Goal: Communication & Community: Participate in discussion

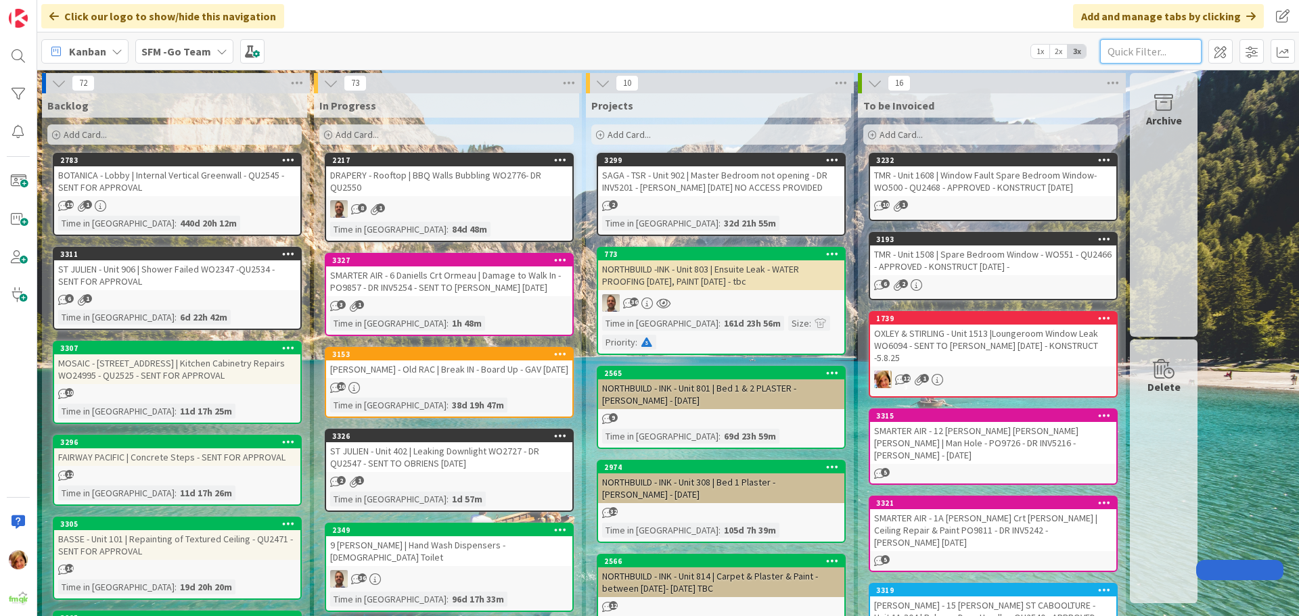
click at [1175, 45] on input "text" at bounding box center [1150, 51] width 101 height 24
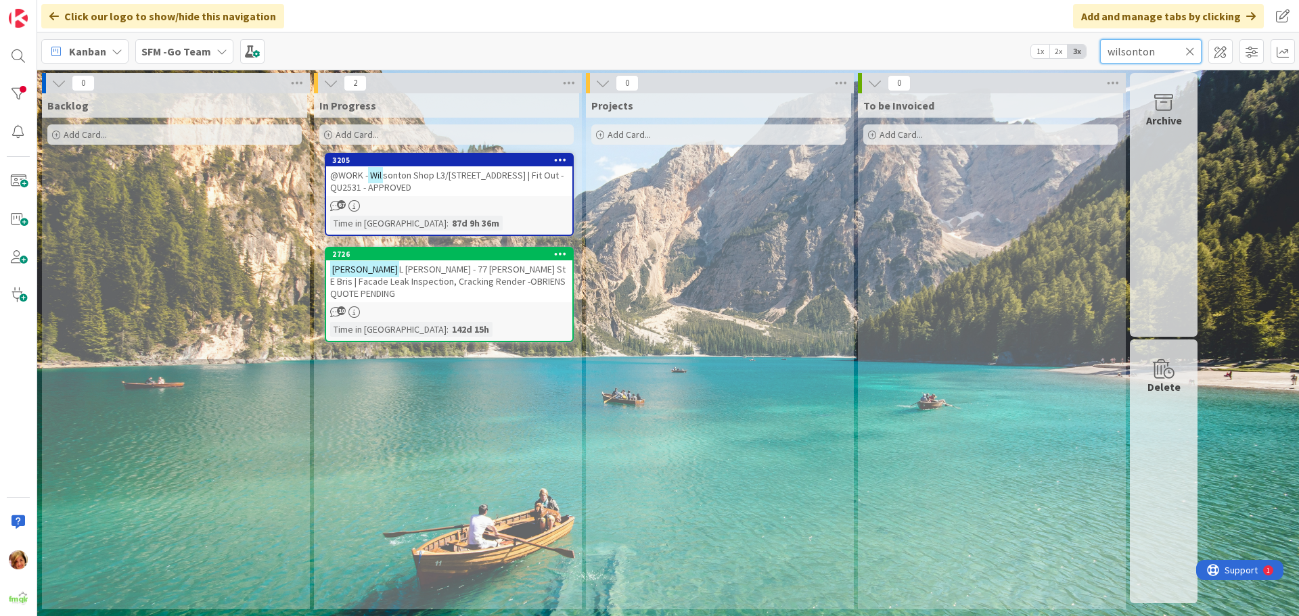
type input "wilsonton"
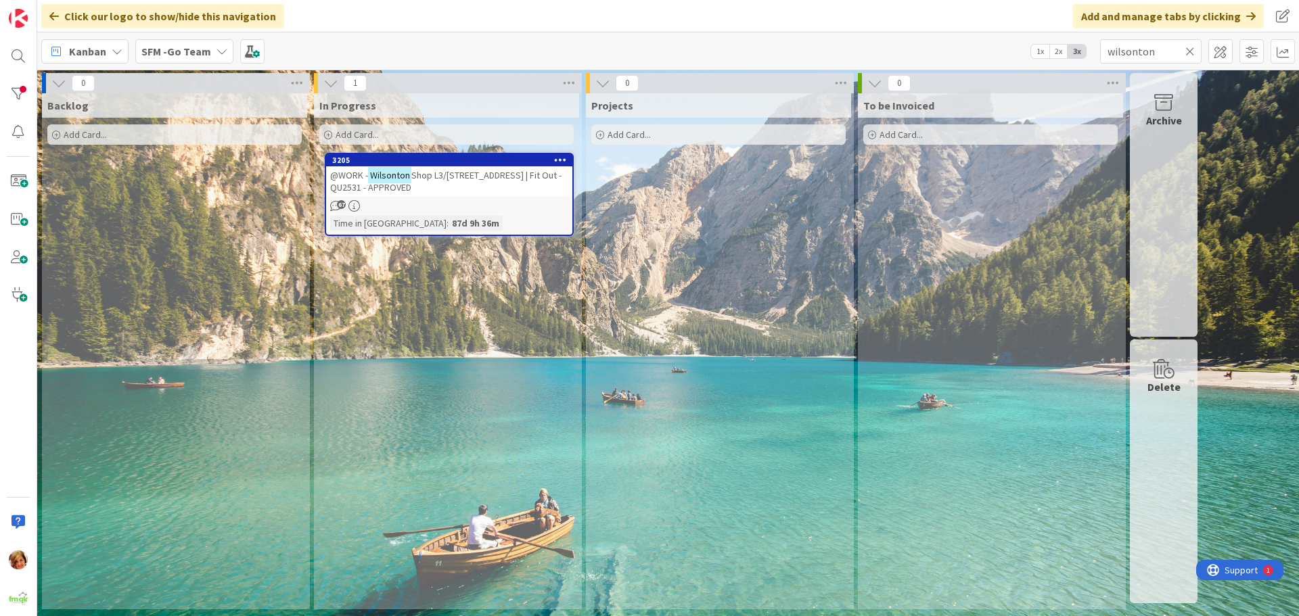
click at [497, 178] on span "Shop L3/[STREET_ADDRESS] | Fit Out - QU2531 - APPROVED" at bounding box center [445, 181] width 231 height 24
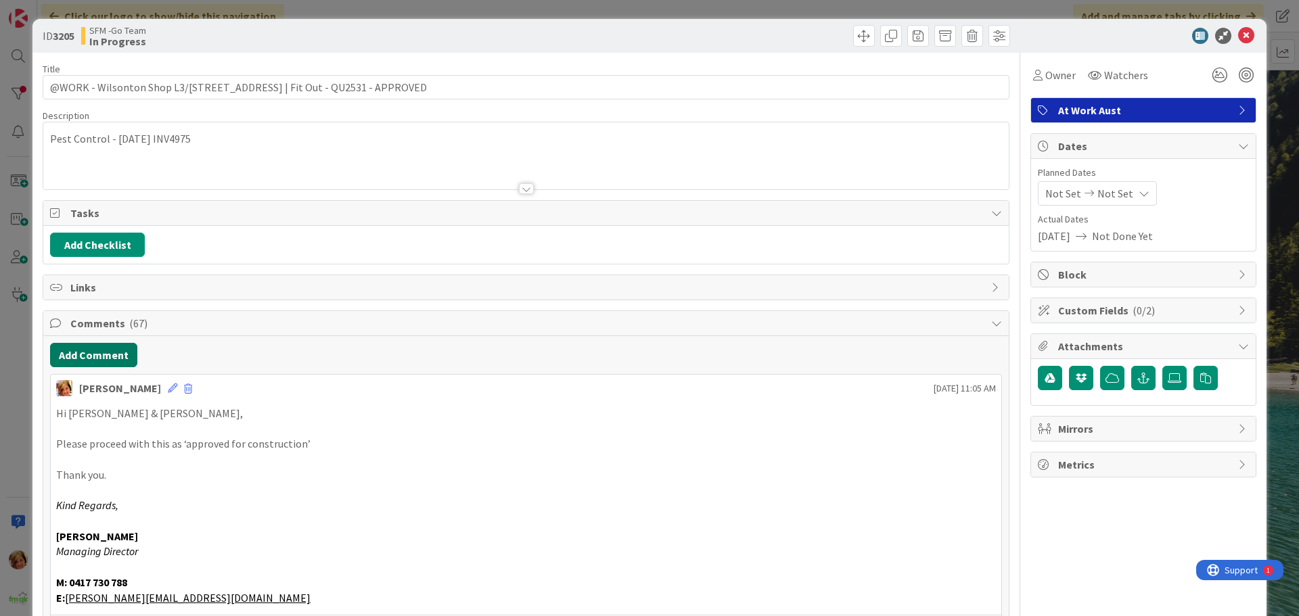
click at [111, 359] on button "Add Comment" at bounding box center [93, 355] width 87 height 24
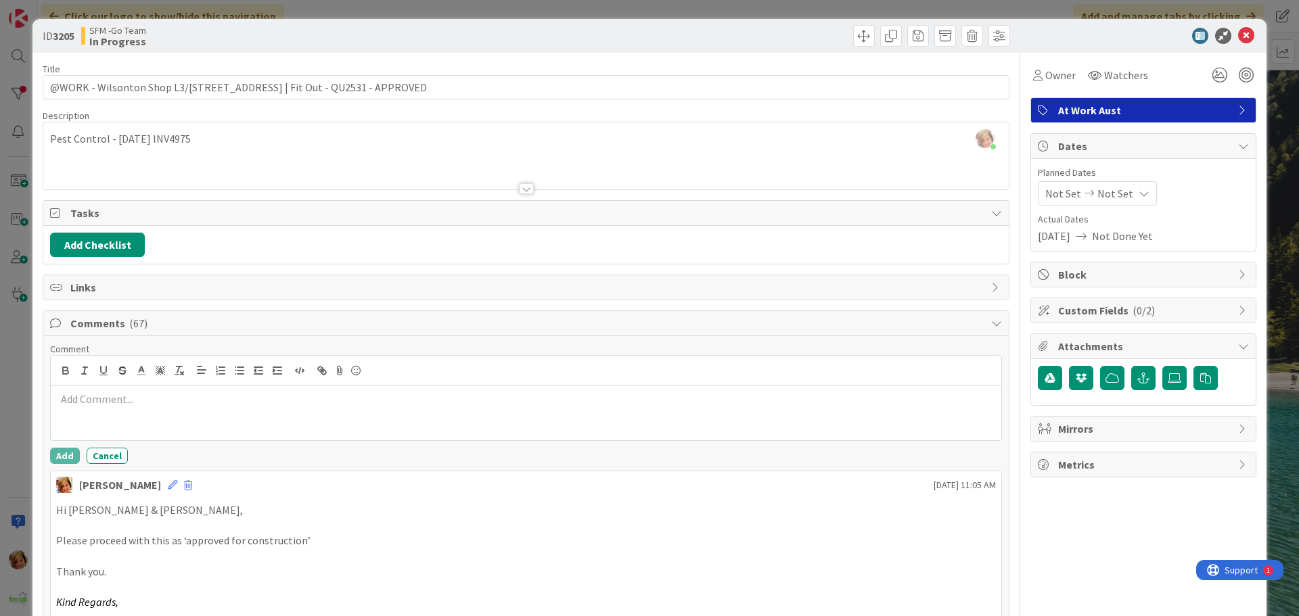
click at [158, 398] on p at bounding box center [526, 400] width 940 height 16
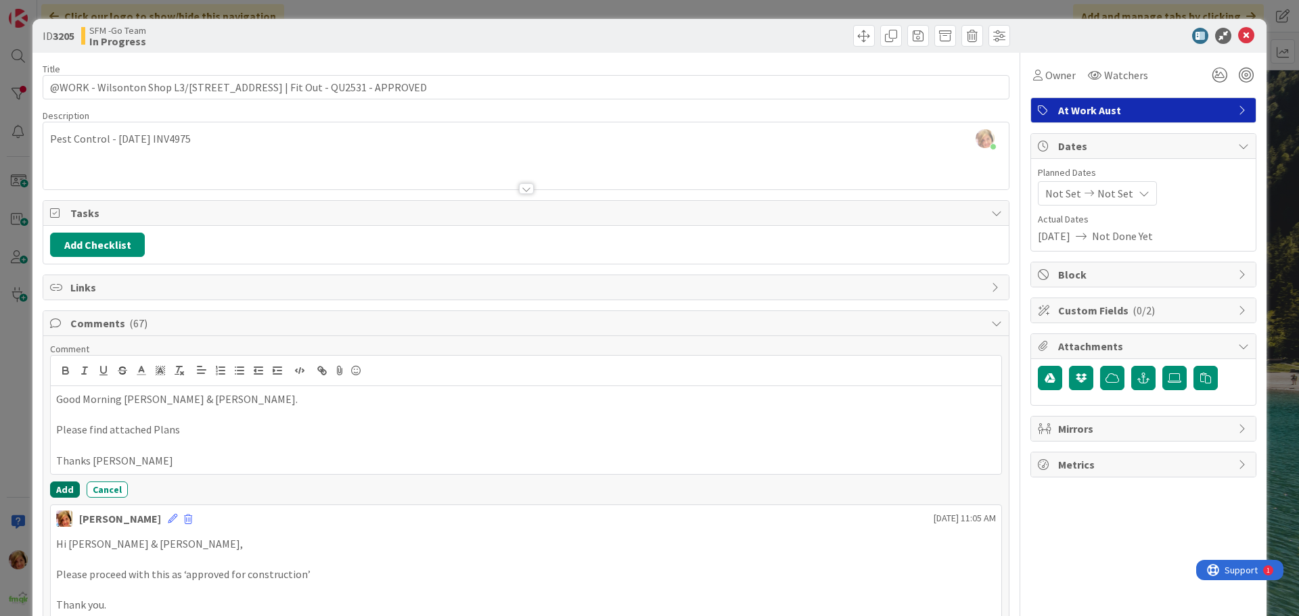
drag, startPoint x: 64, startPoint y: 488, endPoint x: 68, endPoint y: 421, distance: 67.8
click at [64, 488] on button "Add" at bounding box center [65, 490] width 30 height 16
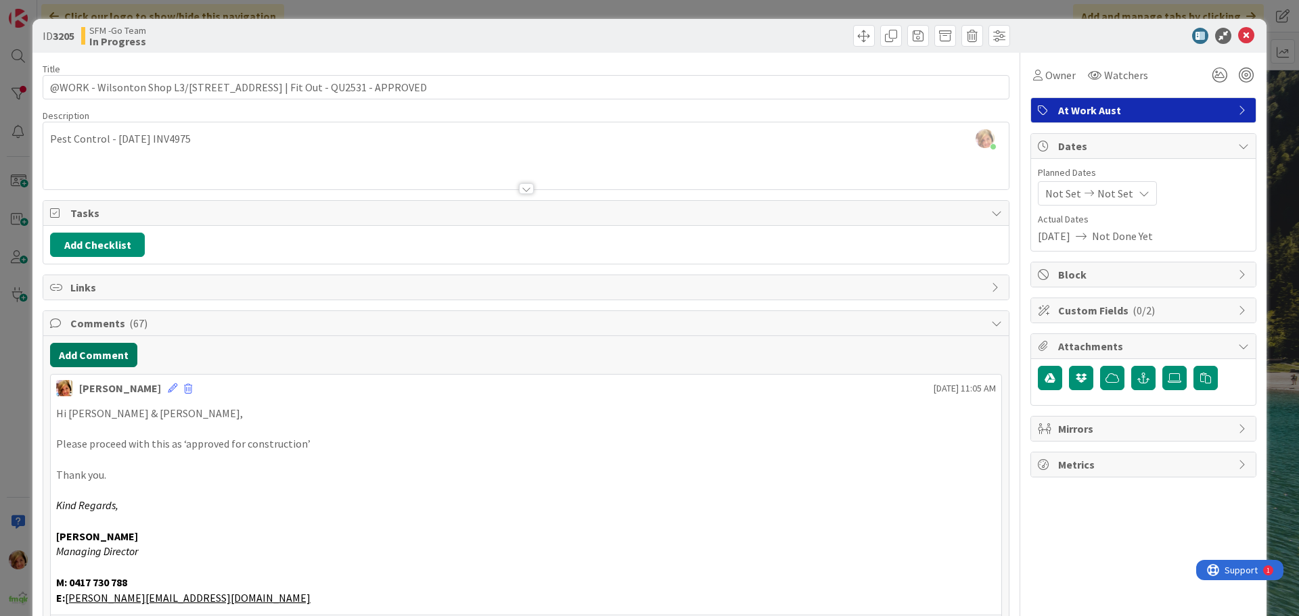
click at [81, 356] on button "Add Comment" at bounding box center [93, 355] width 87 height 24
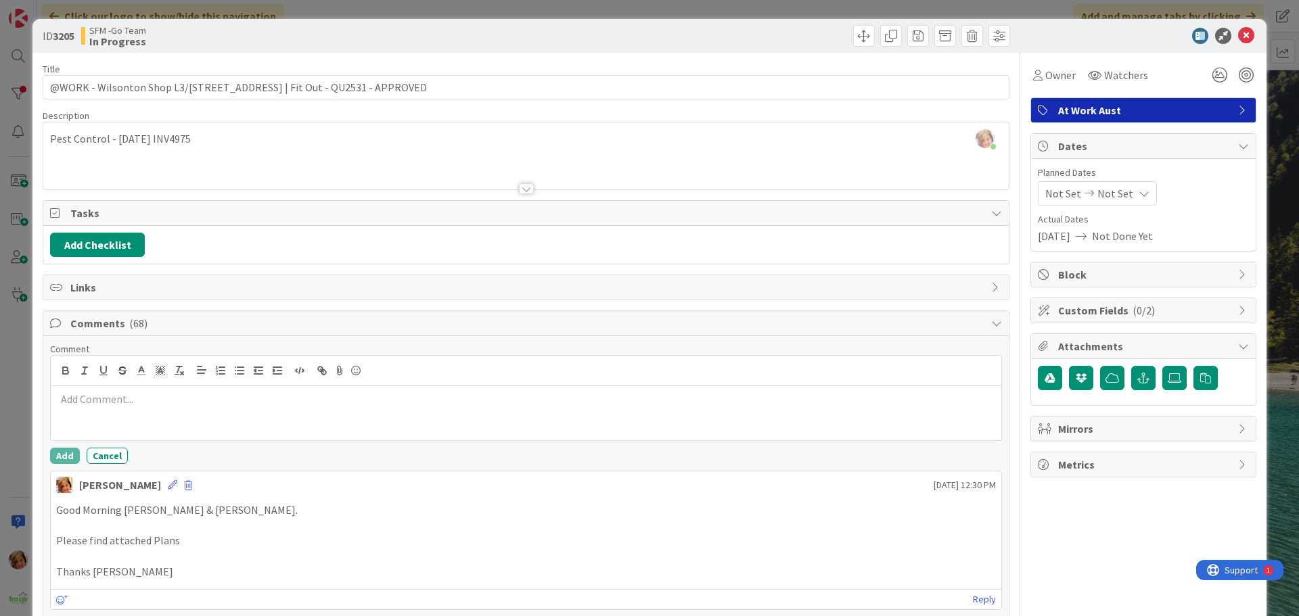
click at [107, 411] on div at bounding box center [526, 413] width 951 height 54
click at [69, 459] on button "Add" at bounding box center [65, 459] width 30 height 16
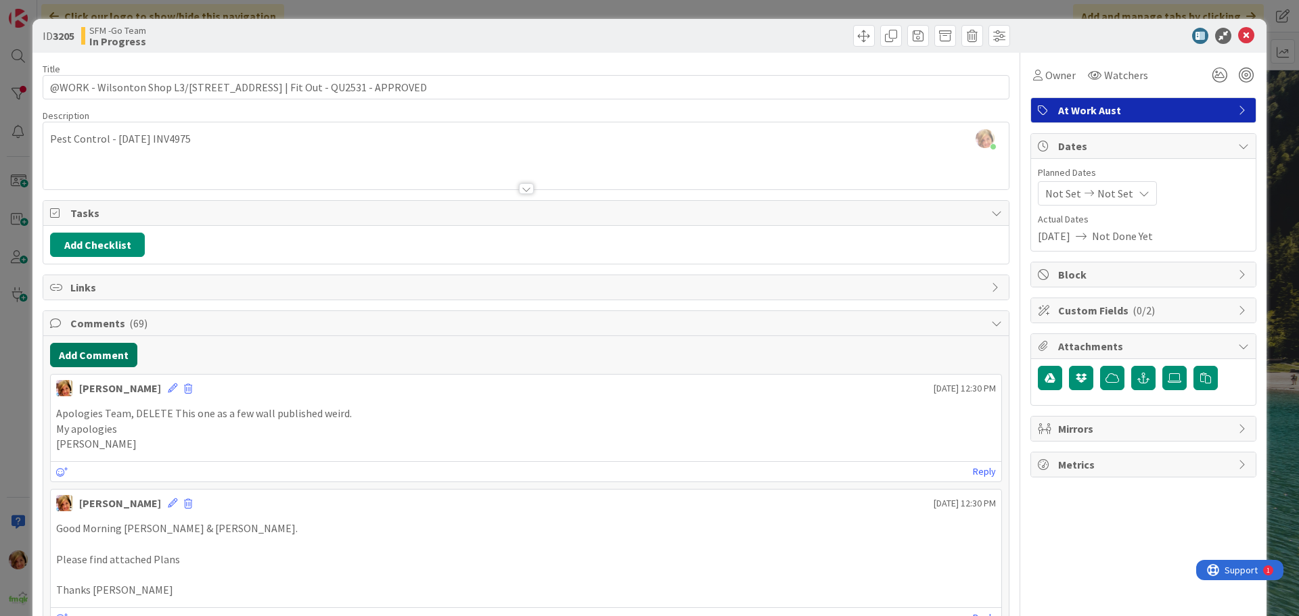
click at [82, 352] on button "Add Comment" at bounding box center [93, 355] width 87 height 24
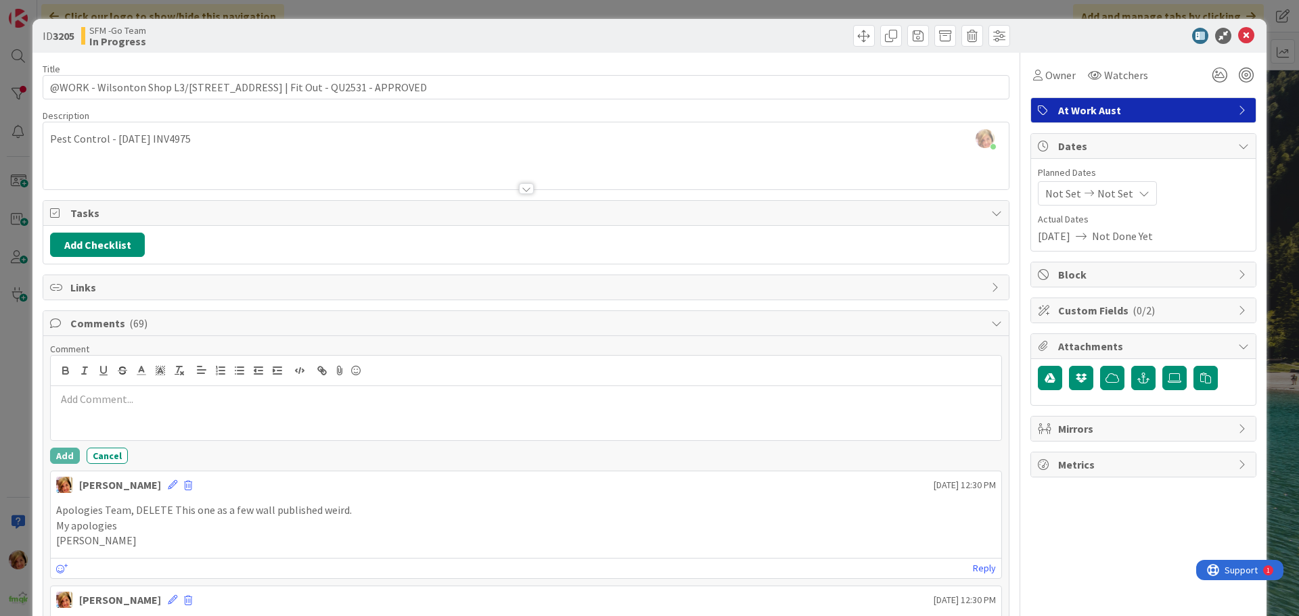
drag, startPoint x: 82, startPoint y: 352, endPoint x: 129, endPoint y: 392, distance: 61.9
click at [128, 391] on div at bounding box center [526, 413] width 951 height 54
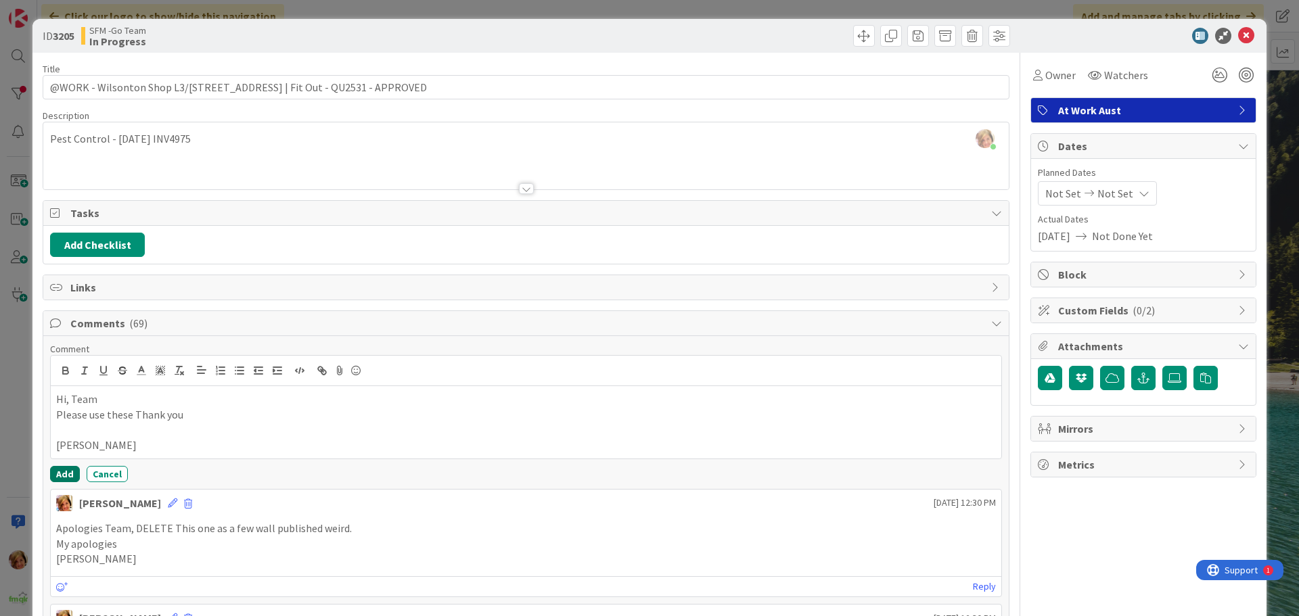
click at [62, 472] on button "Add" at bounding box center [65, 474] width 30 height 16
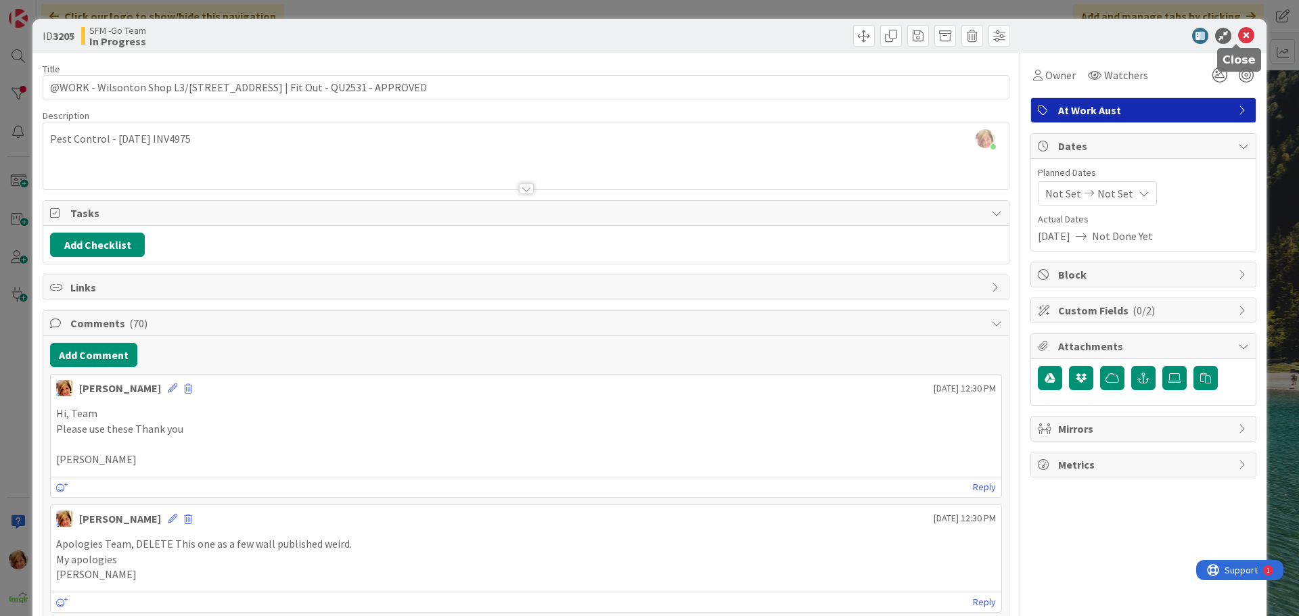
click at [1238, 32] on icon at bounding box center [1246, 36] width 16 height 16
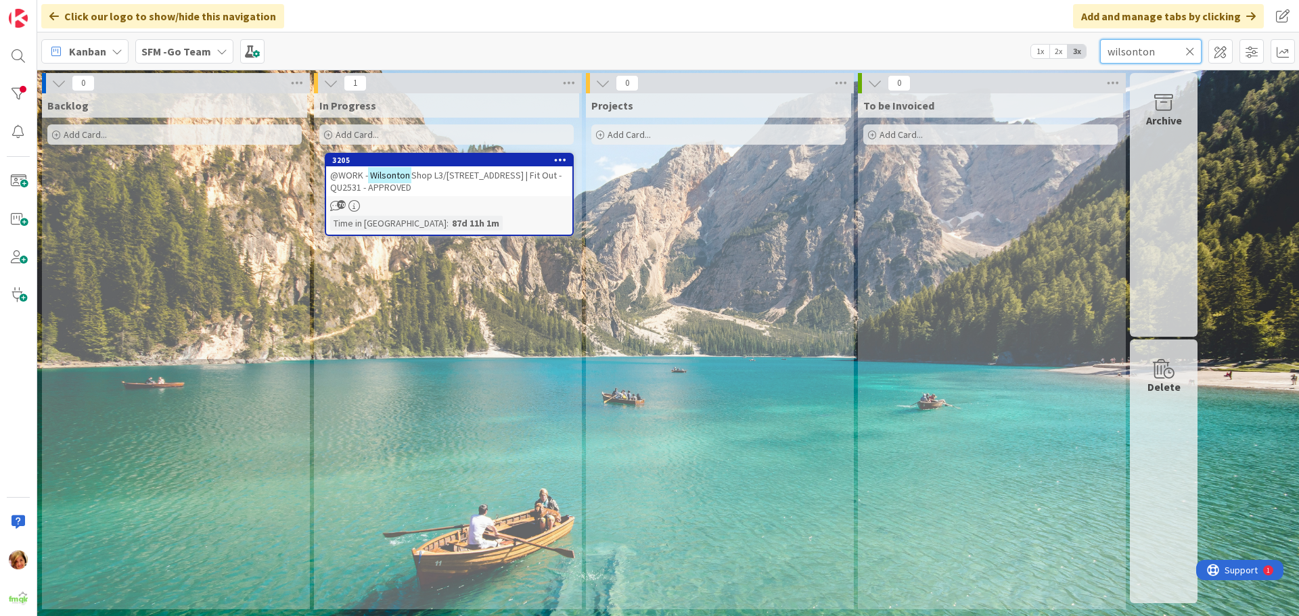
click at [1162, 51] on input "wilsonton" at bounding box center [1150, 51] width 101 height 24
click at [1190, 49] on icon at bounding box center [1189, 51] width 9 height 12
click at [1190, 49] on input "text" at bounding box center [1150, 51] width 101 height 24
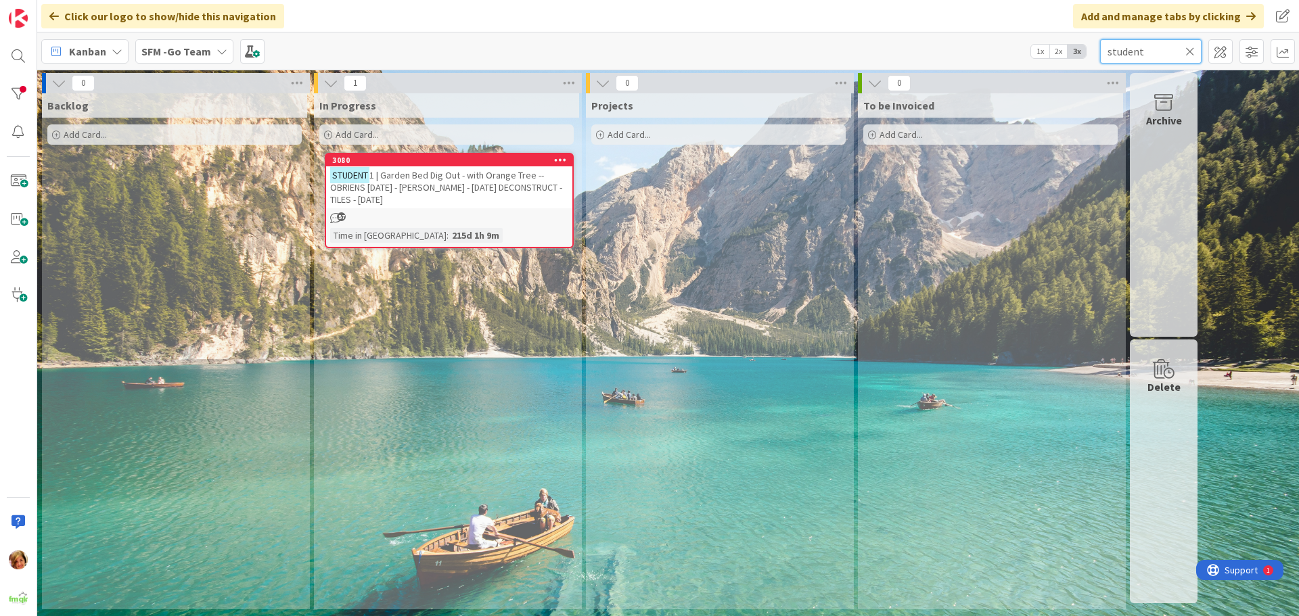
type input "student"
click at [453, 177] on span "1 | Garden Bed Dig Out - with Orange Tree -- OBRIENS [DATE] - [PERSON_NAME] - […" at bounding box center [446, 187] width 232 height 37
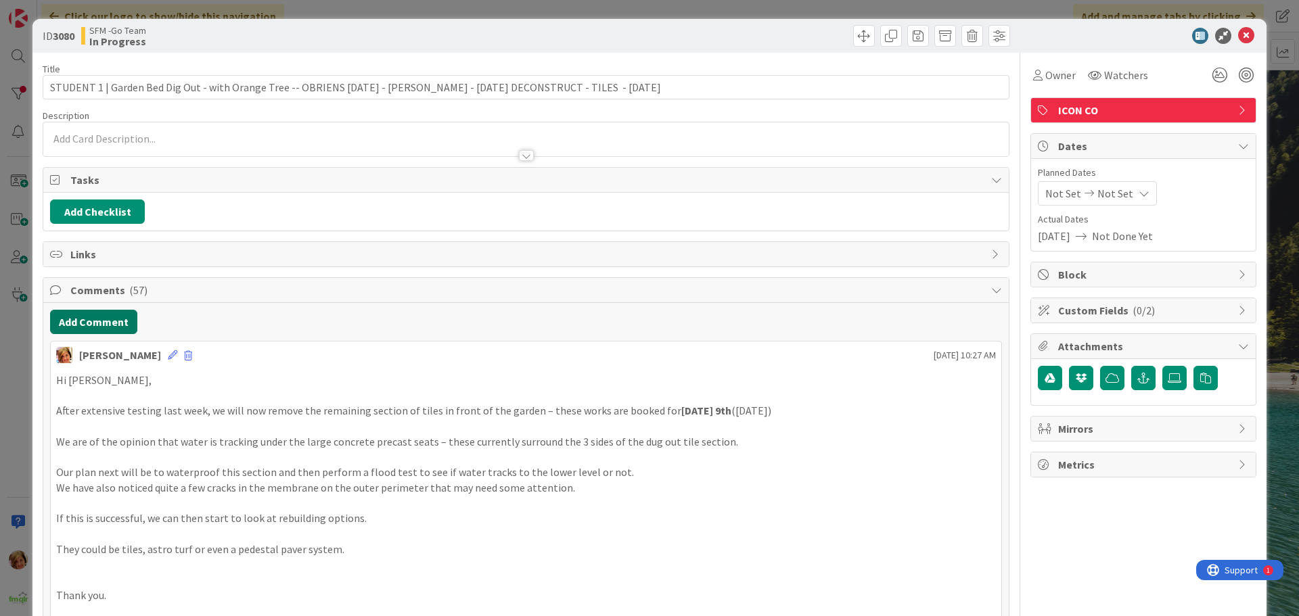
click at [98, 320] on button "Add Comment" at bounding box center [93, 322] width 87 height 24
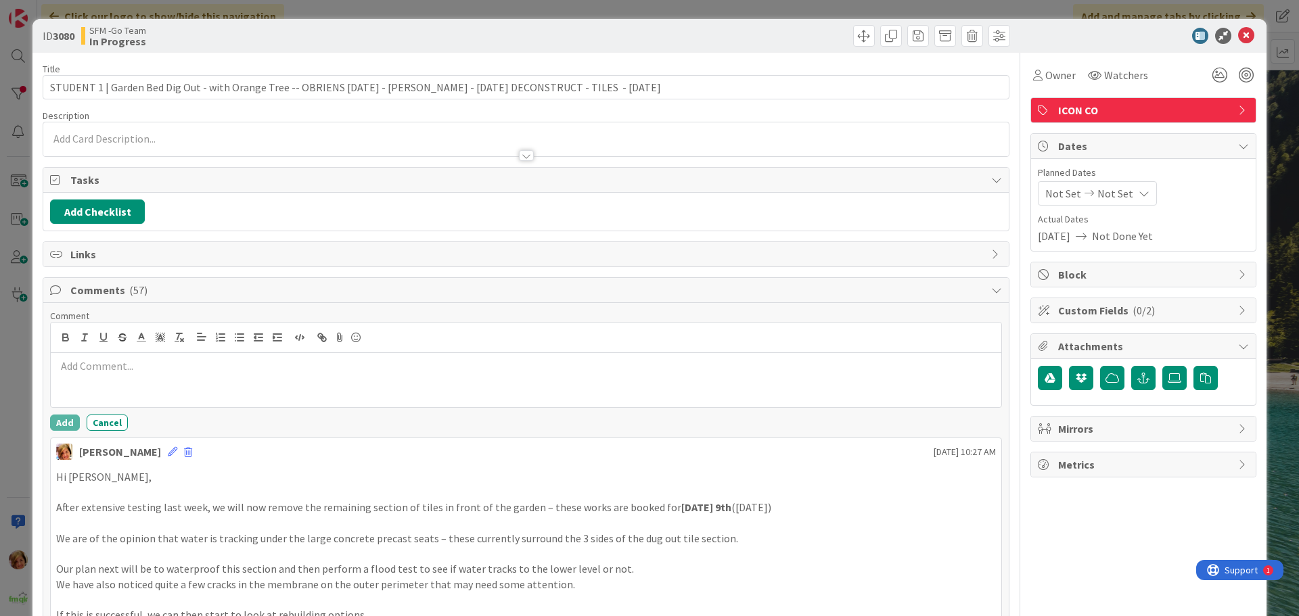
click at [124, 373] on p at bounding box center [526, 367] width 940 height 16
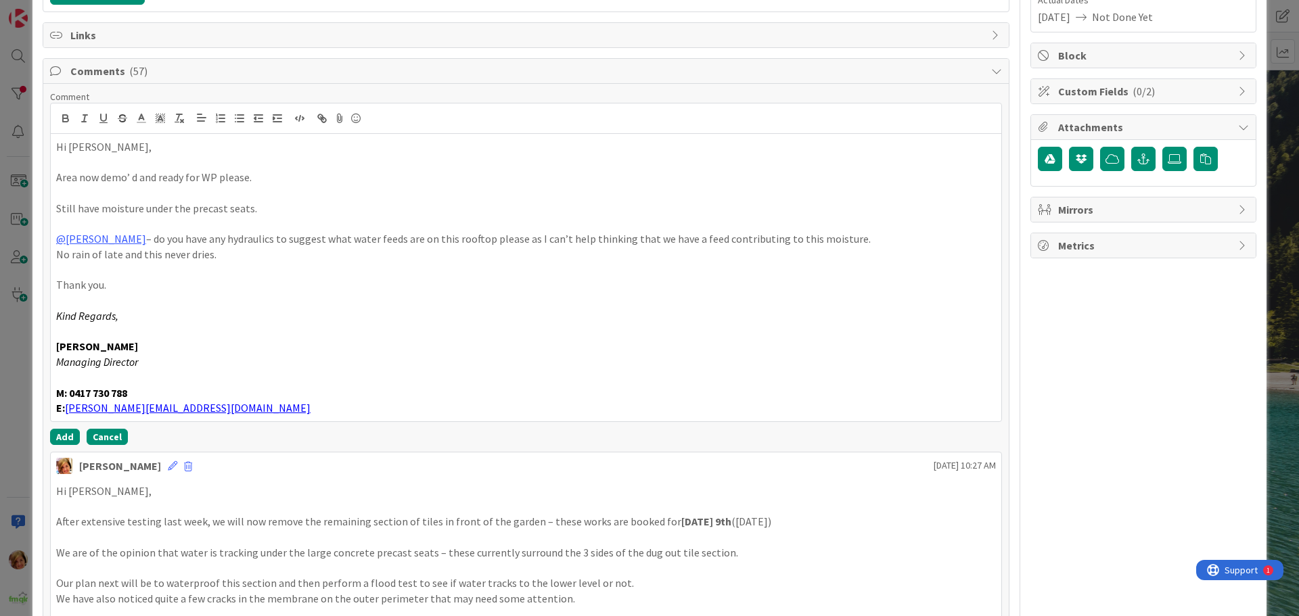
scroll to position [221, 0]
click at [62, 436] on button "Add" at bounding box center [65, 436] width 30 height 16
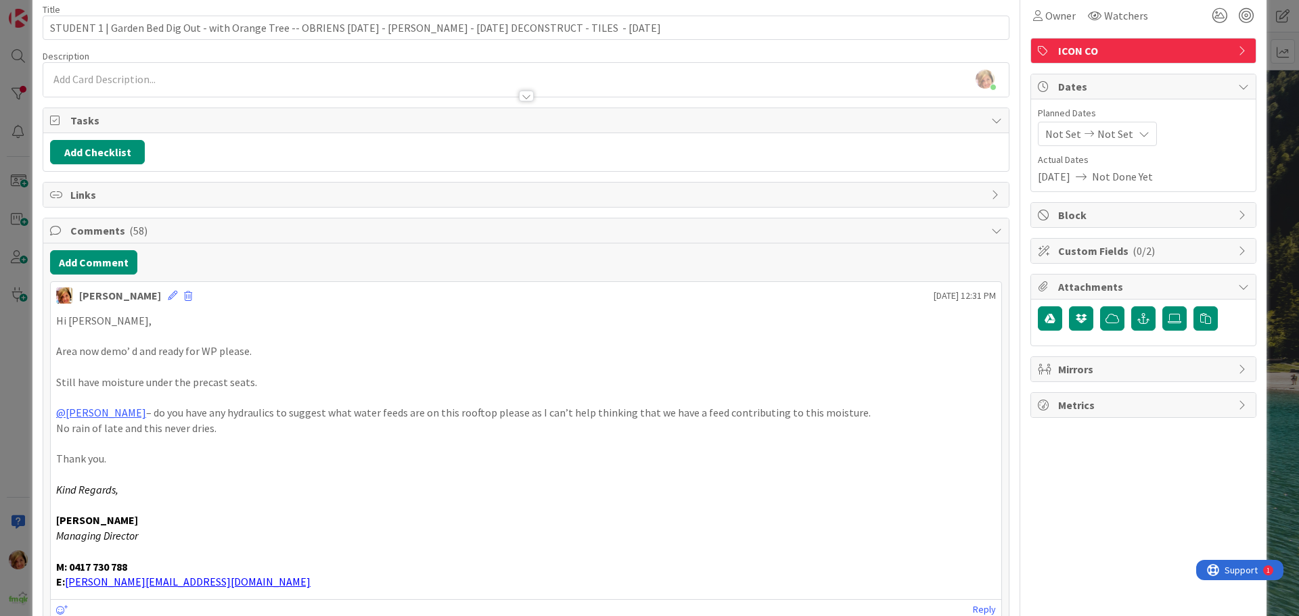
scroll to position [0, 0]
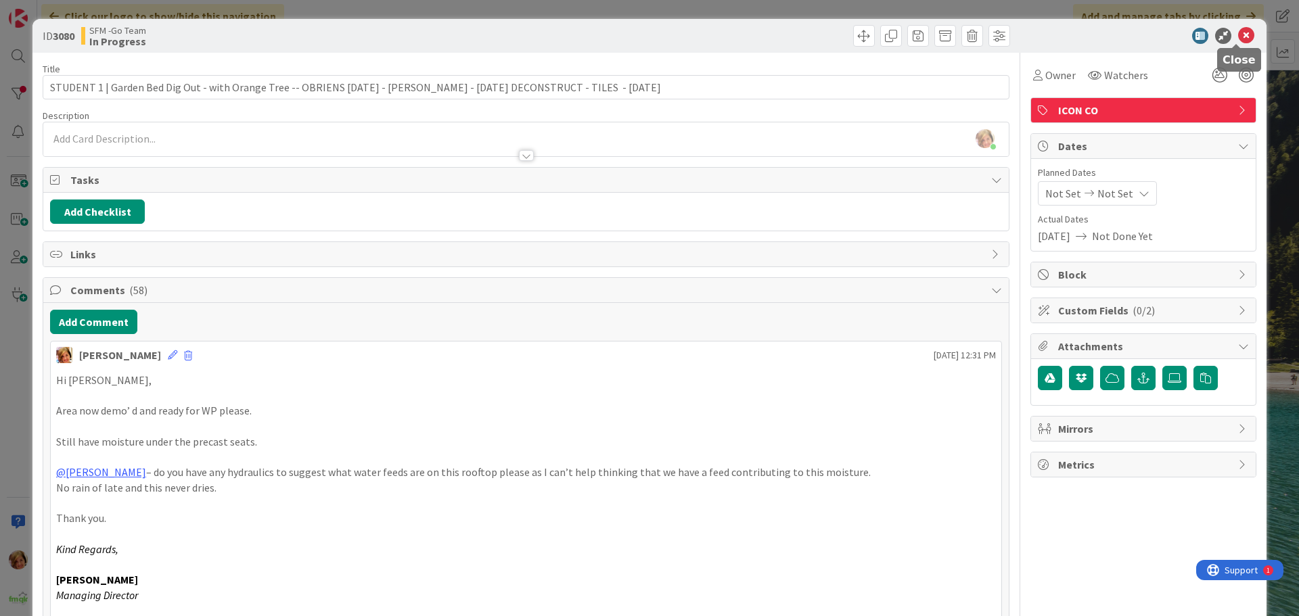
click at [1238, 36] on icon at bounding box center [1246, 36] width 16 height 16
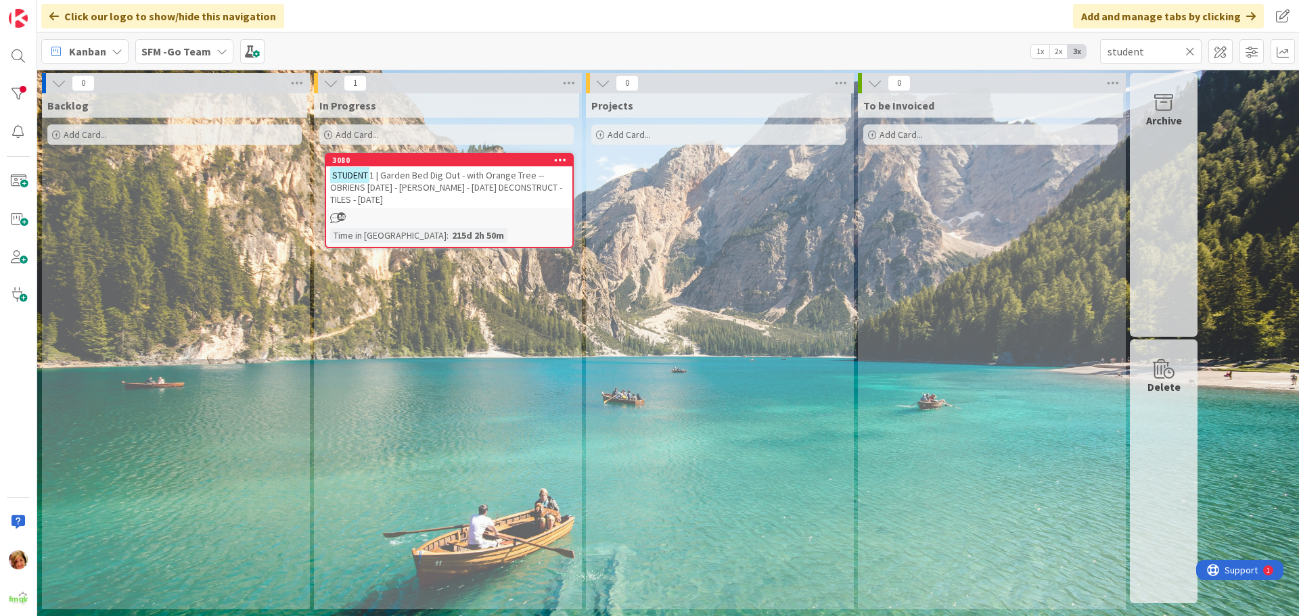
click at [1189, 49] on icon at bounding box center [1189, 51] width 9 height 12
click at [1189, 49] on input "text" at bounding box center [1150, 51] width 101 height 24
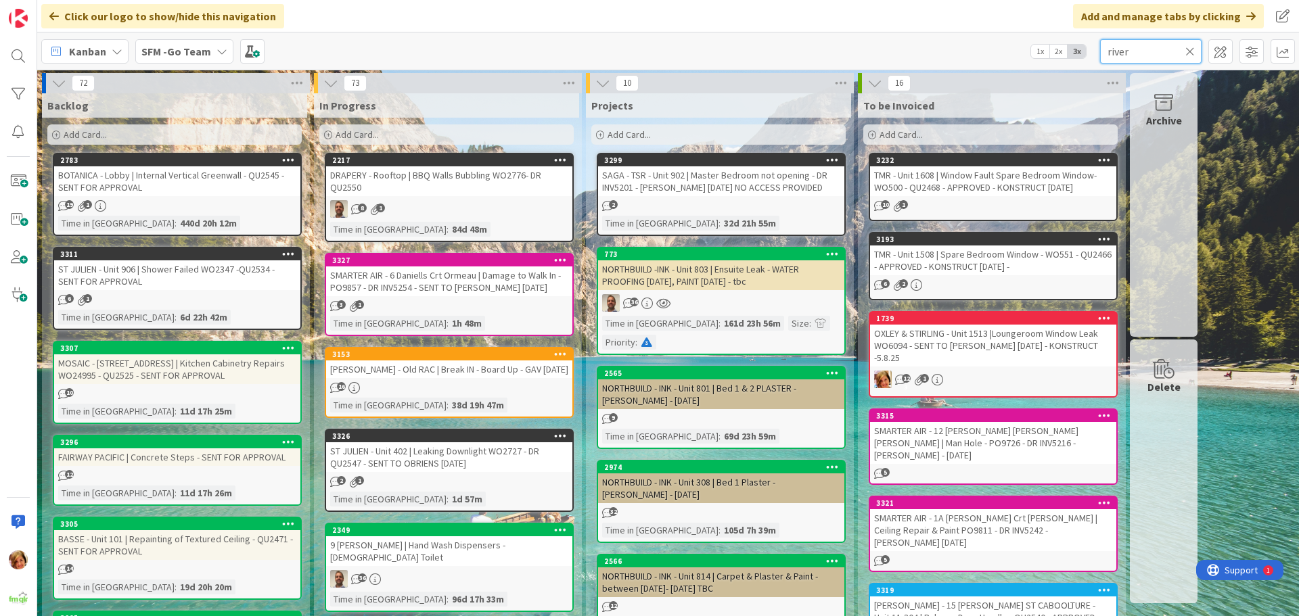
type input "river"
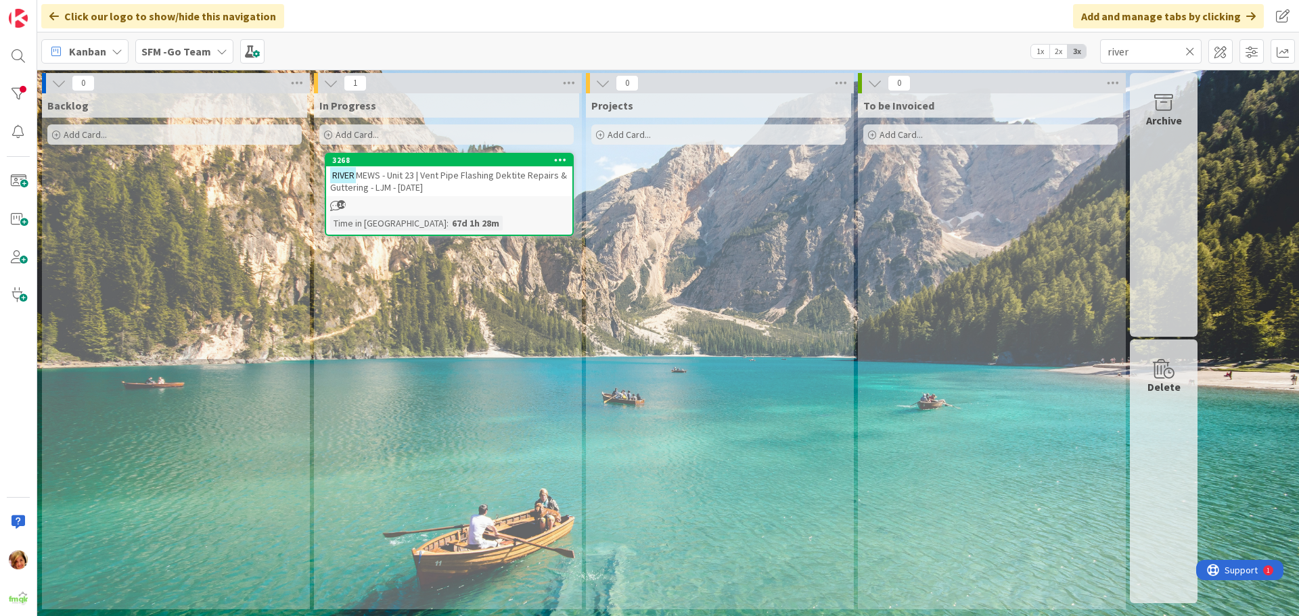
click at [464, 187] on div "RIVER MEWS - Unit 23 | Vent Pipe Flashing Dektite Repairs & Guttering - LJM - […" at bounding box center [449, 181] width 246 height 30
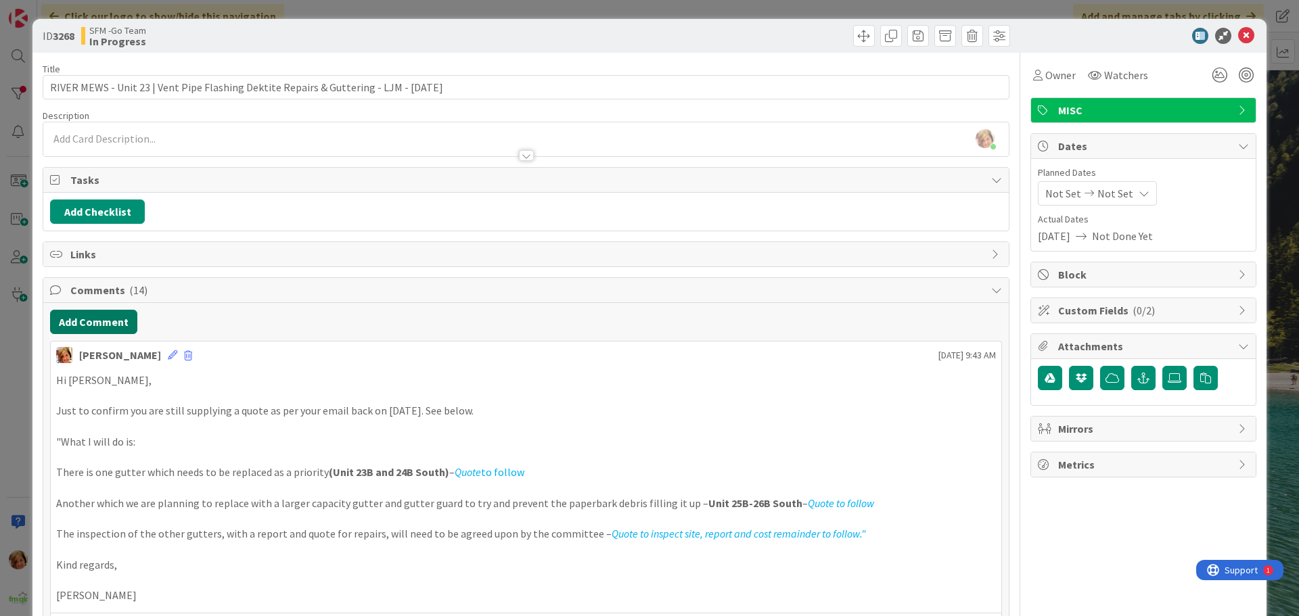
click at [106, 319] on button "Add Comment" at bounding box center [93, 322] width 87 height 24
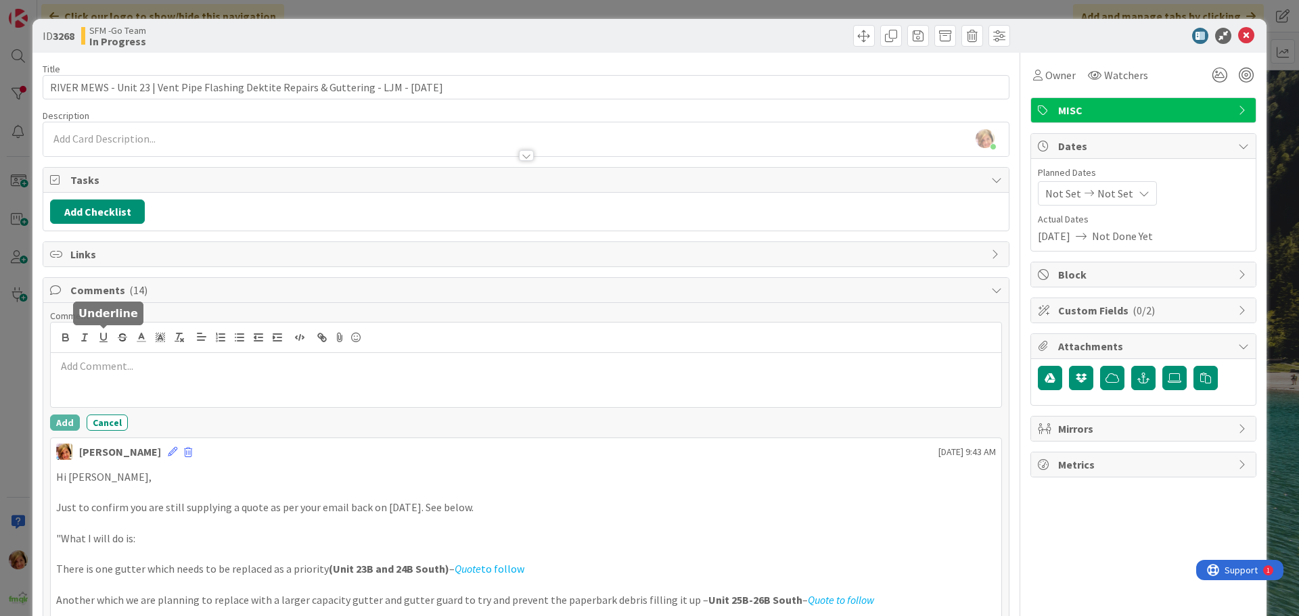
click at [125, 384] on div at bounding box center [526, 380] width 951 height 54
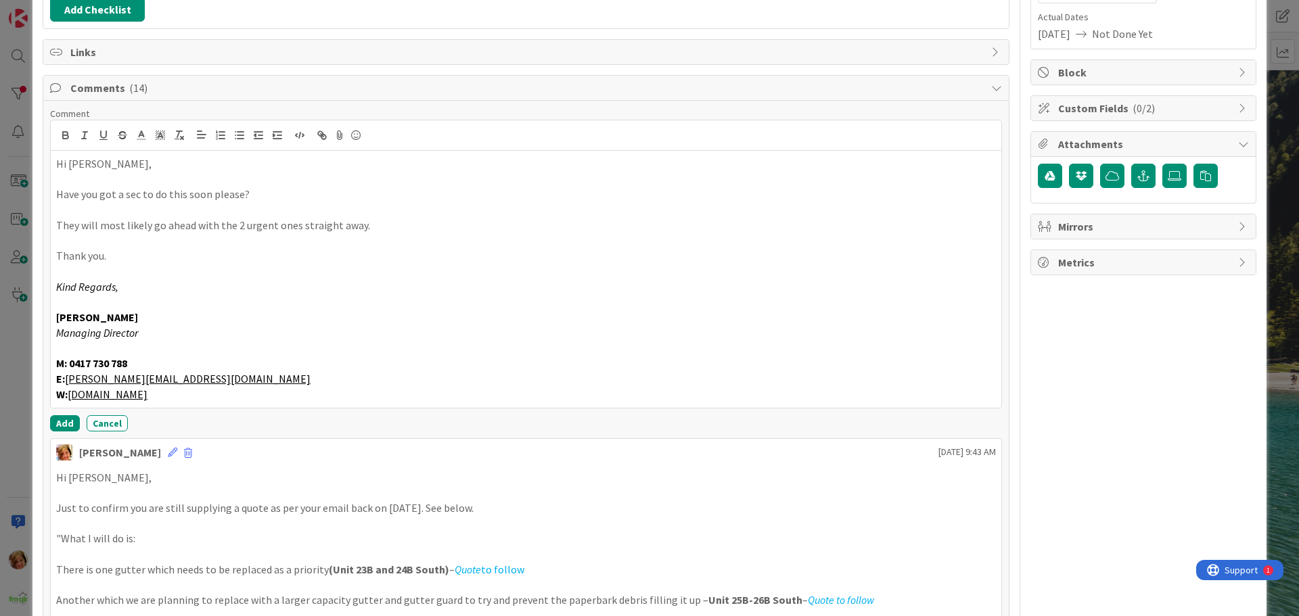
scroll to position [203, 0]
click at [62, 426] on button "Add" at bounding box center [65, 423] width 30 height 16
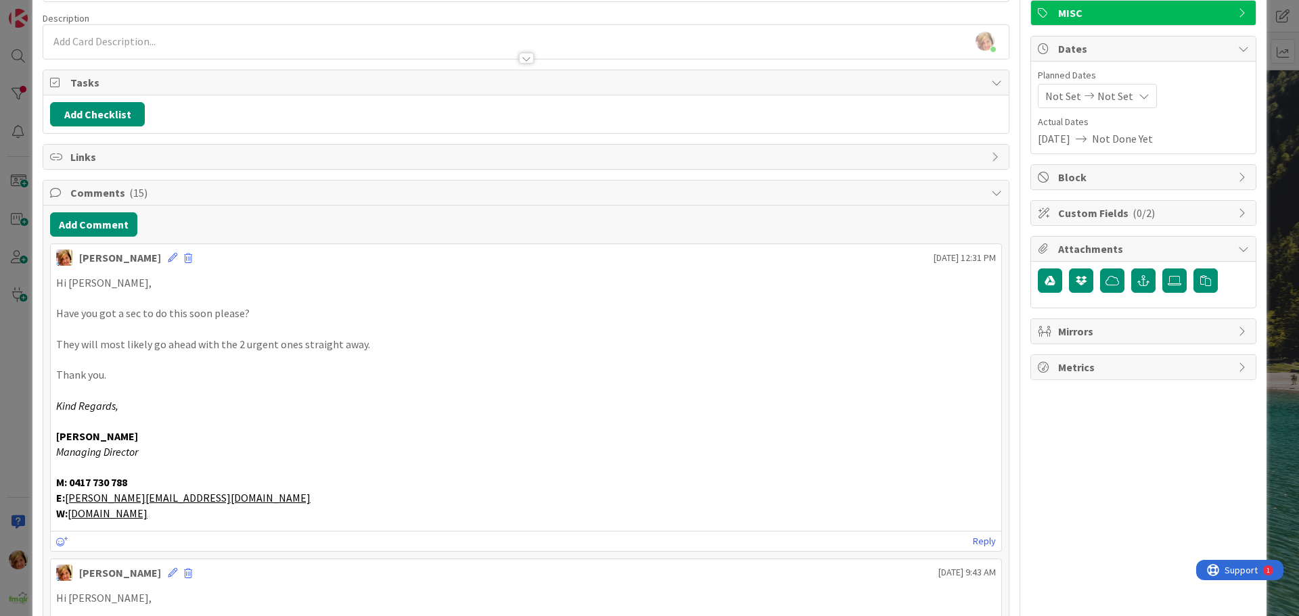
scroll to position [0, 0]
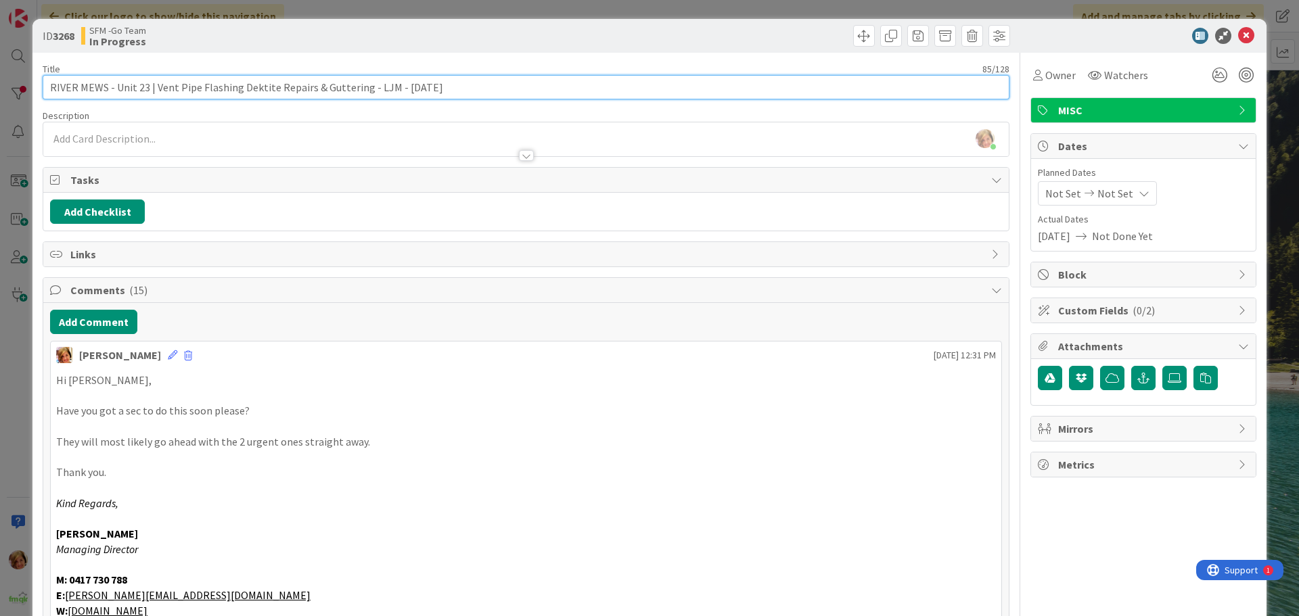
click at [451, 83] on input "RIVER MEWS - Unit 23 | Vent Pipe Flashing Dektite Repairs & Guttering - LJM - […" at bounding box center [526, 87] width 967 height 24
type input "RIVER MEWS - Unit 23 | Vent Pipe Flashing Dektite Repairs & Guttering - LJM - […"
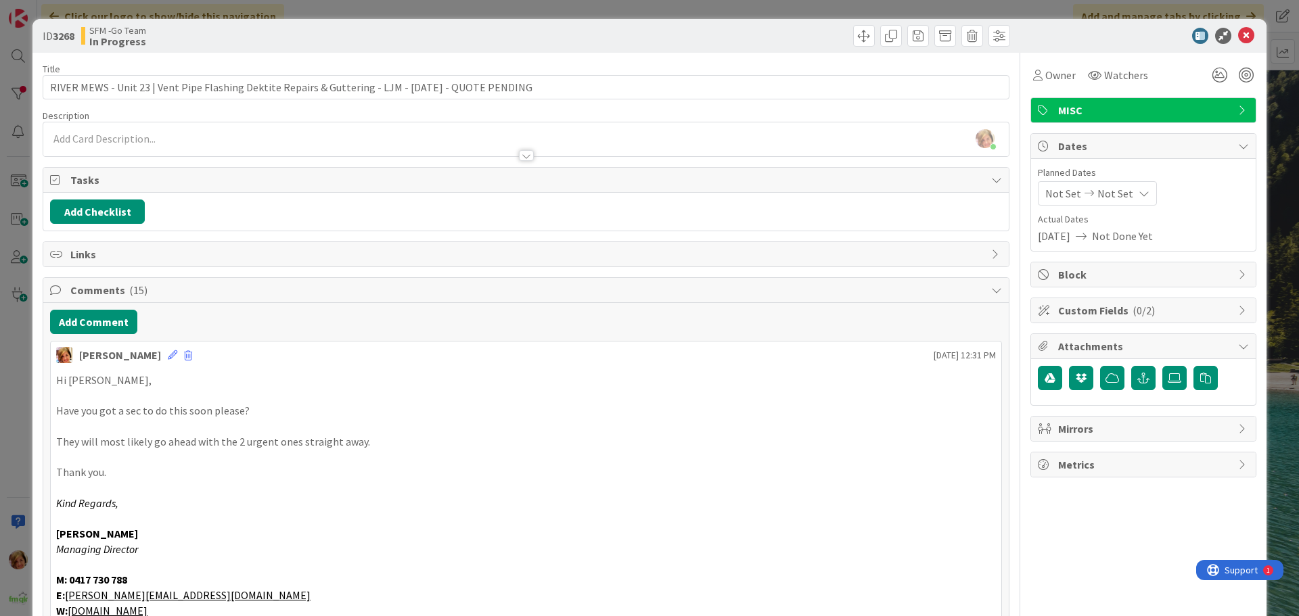
click at [746, 24] on div "ID 3268 SFM -Go Team In Progress" at bounding box center [649, 36] width 1234 height 34
click at [1238, 35] on icon at bounding box center [1246, 36] width 16 height 16
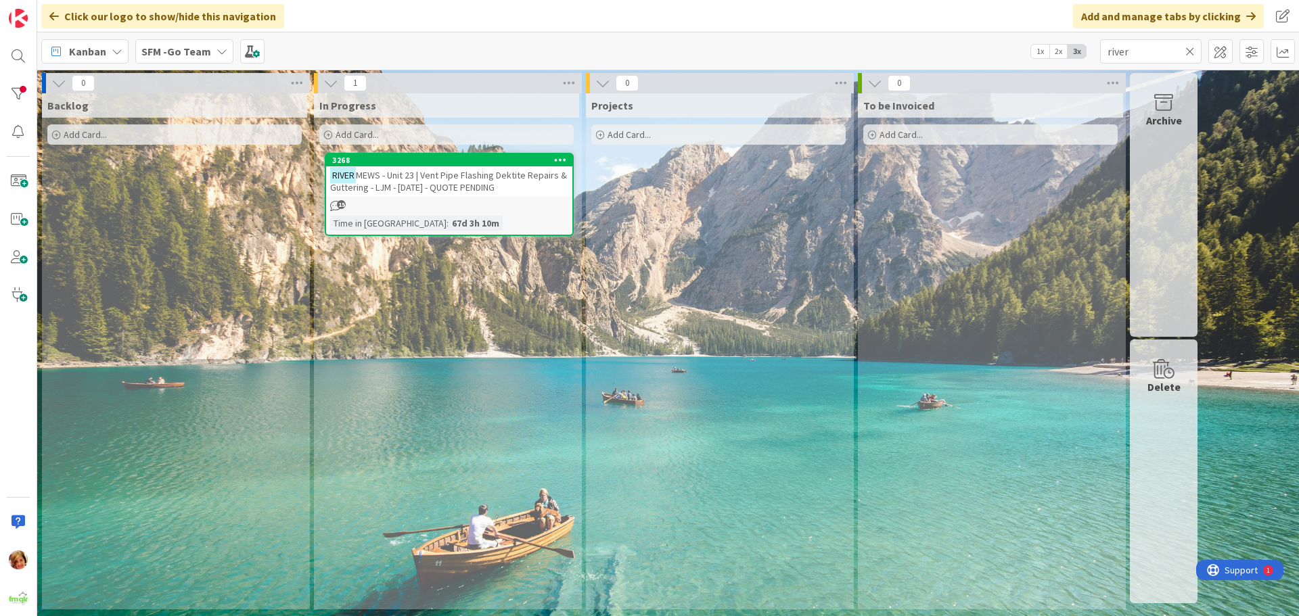
click at [1190, 47] on icon at bounding box center [1189, 51] width 9 height 12
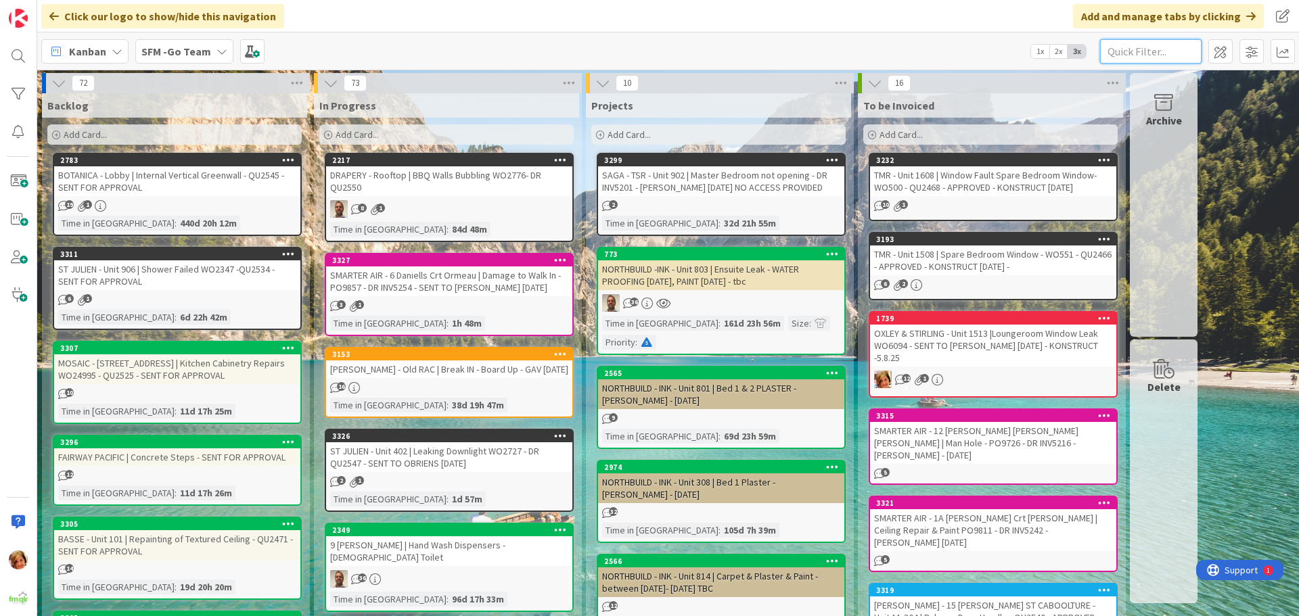
click at [1190, 47] on input "text" at bounding box center [1150, 51] width 101 height 24
type input "21002"
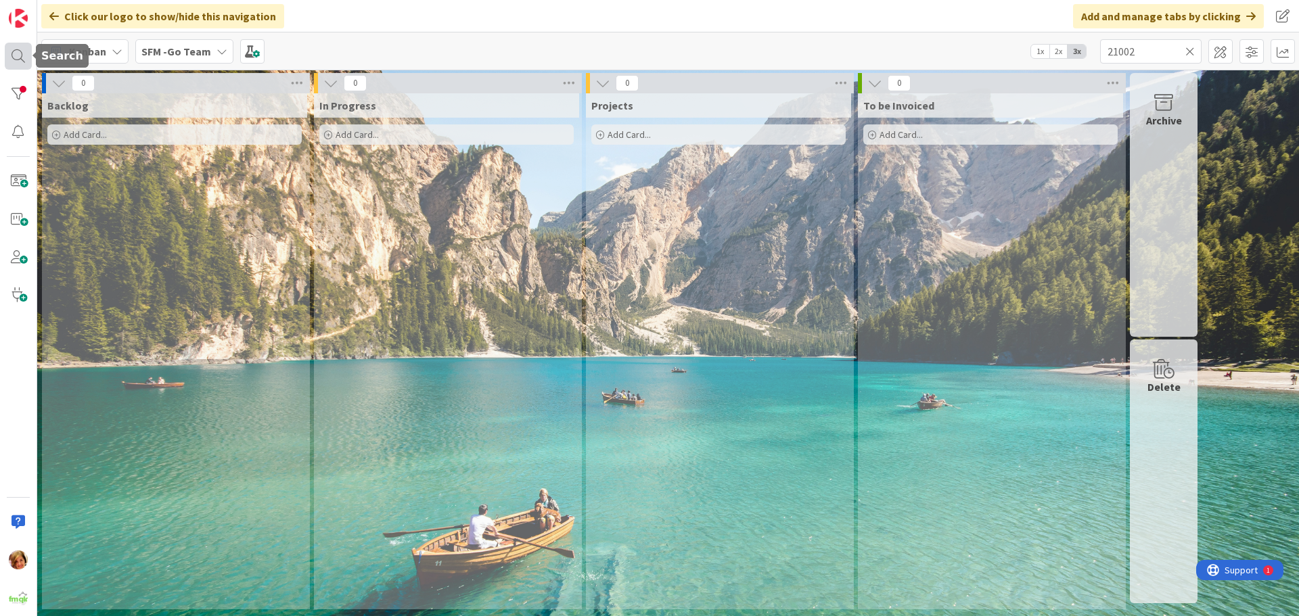
click at [20, 51] on div at bounding box center [18, 56] width 27 height 27
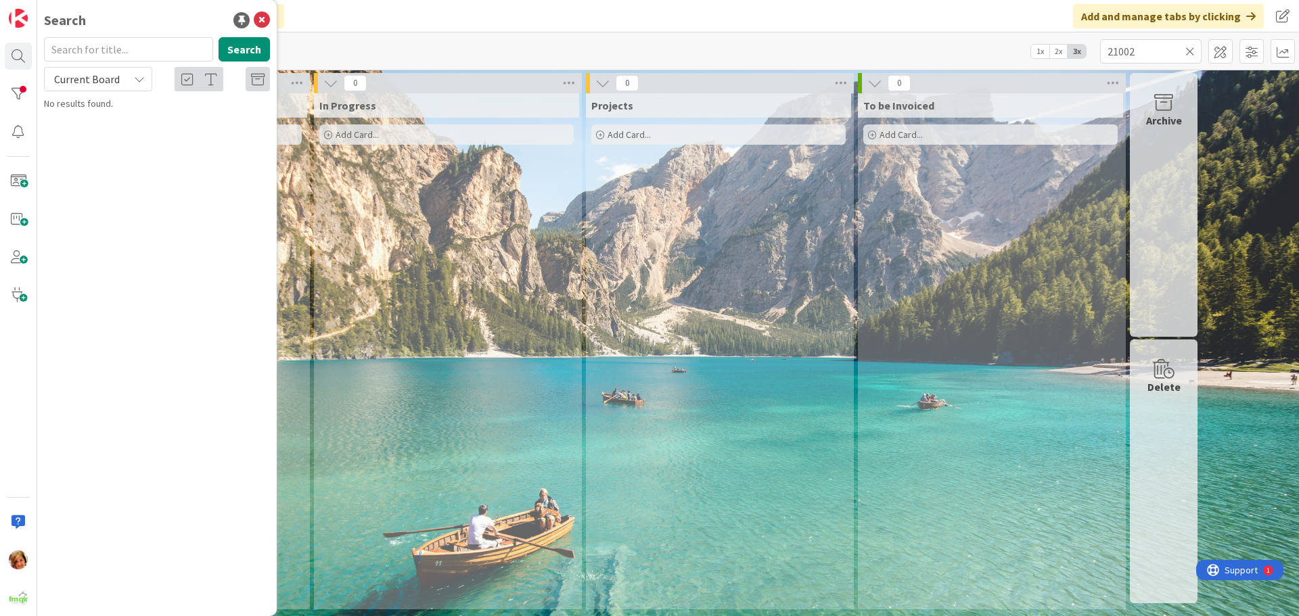
click at [99, 41] on input "text" at bounding box center [128, 49] width 169 height 24
click at [99, 41] on input "21002" at bounding box center [128, 49] width 169 height 24
type input "2"
type input "1002"
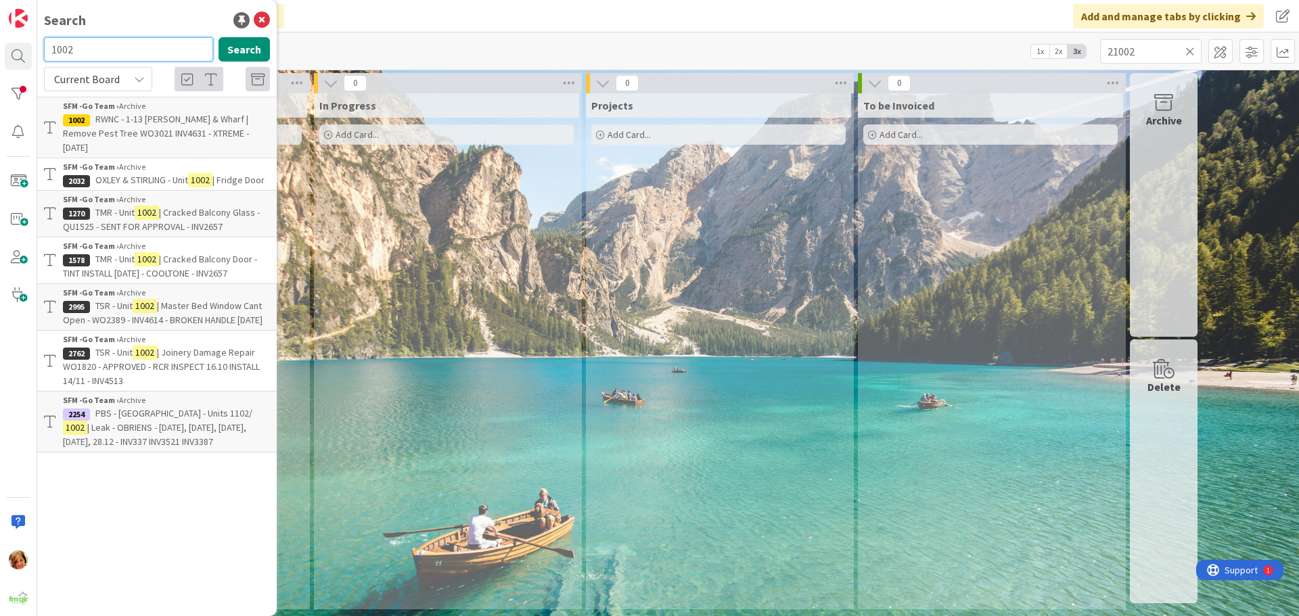
click at [99, 41] on input "1002" at bounding box center [128, 49] width 169 height 24
click at [261, 17] on icon at bounding box center [262, 20] width 16 height 16
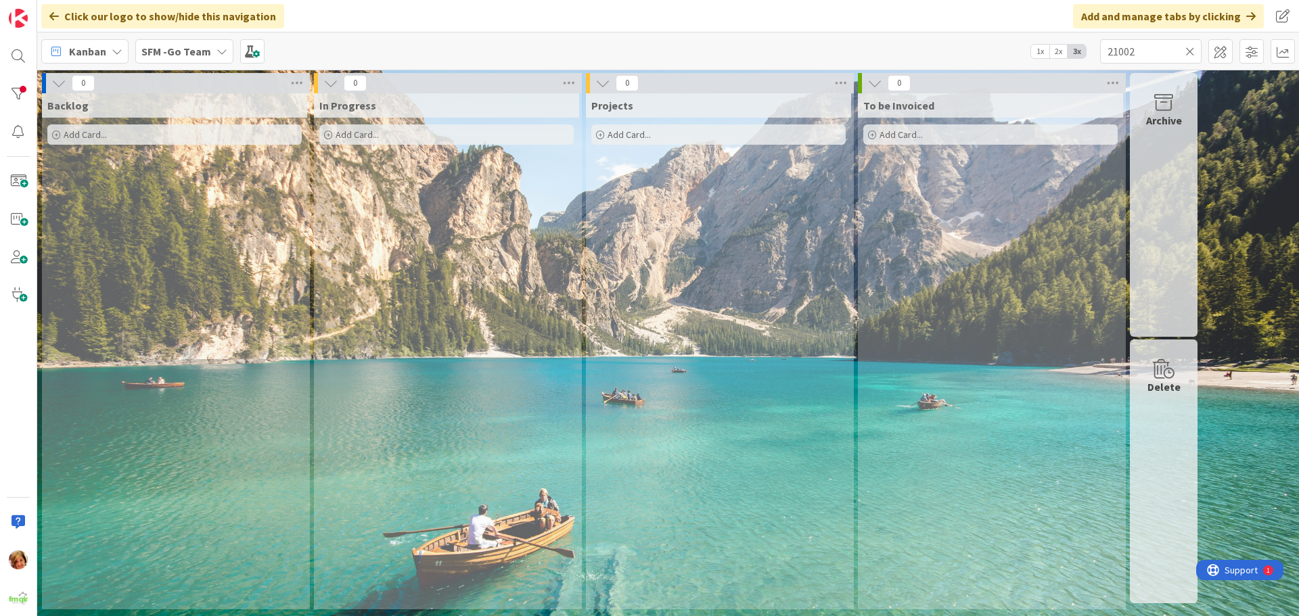
click at [413, 139] on div "Add Card..." at bounding box center [446, 134] width 254 height 20
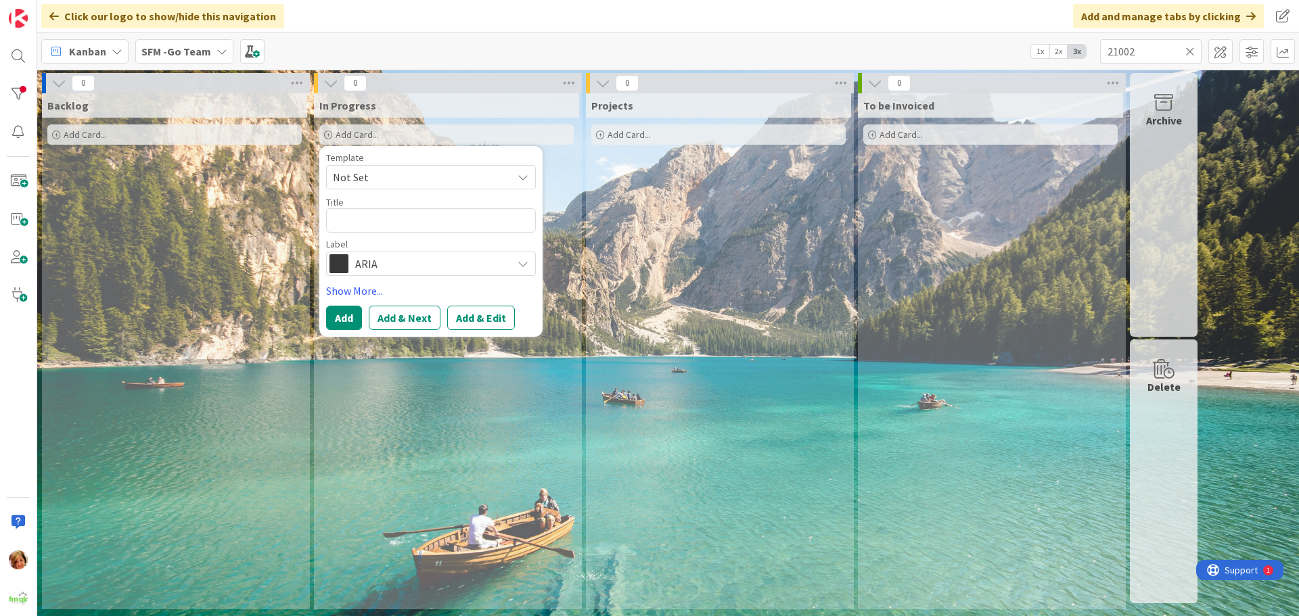
click at [1189, 49] on icon at bounding box center [1189, 51] width 9 height 12
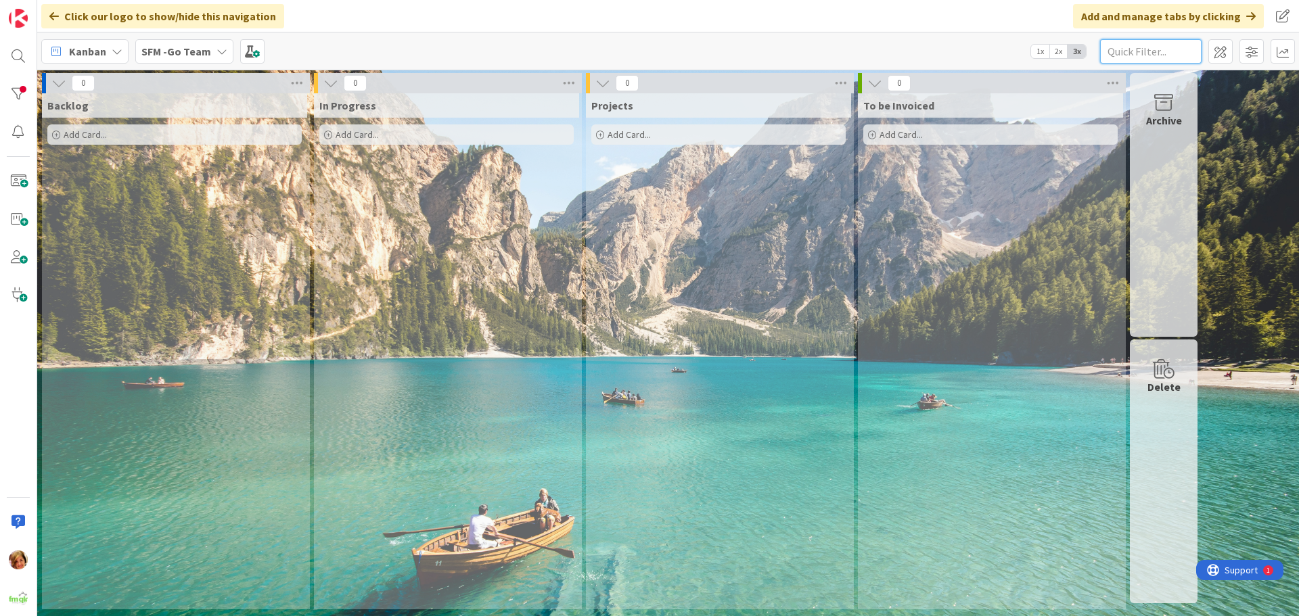
click at [1189, 49] on input "text" at bounding box center [1150, 51] width 101 height 24
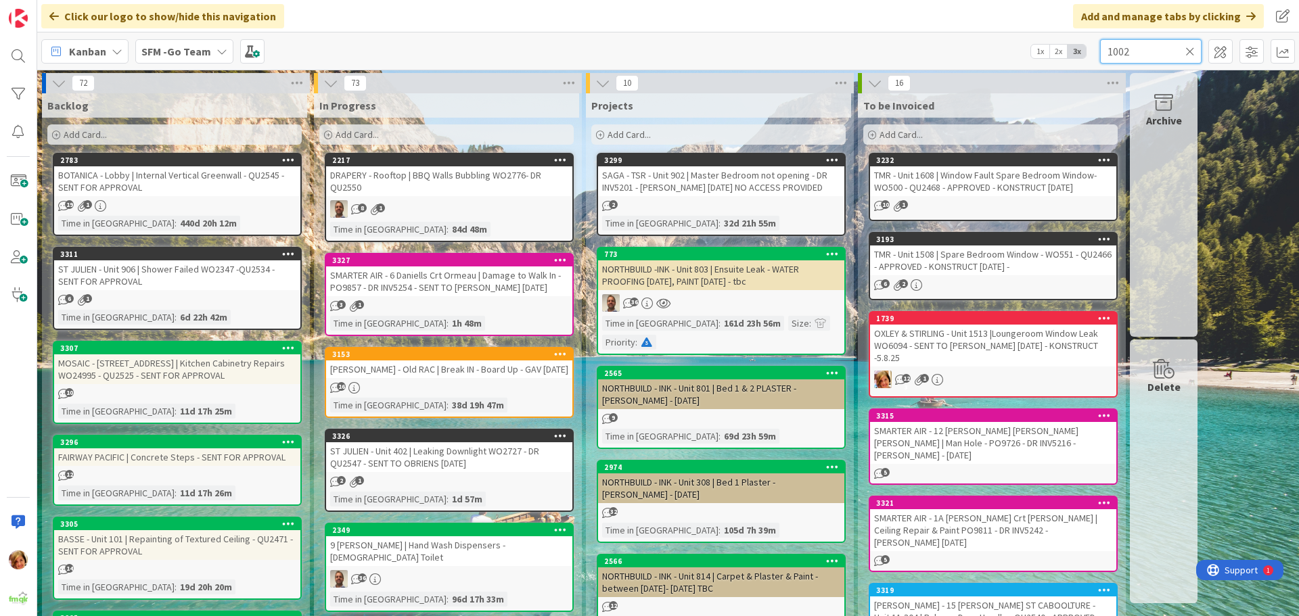
type input "1002"
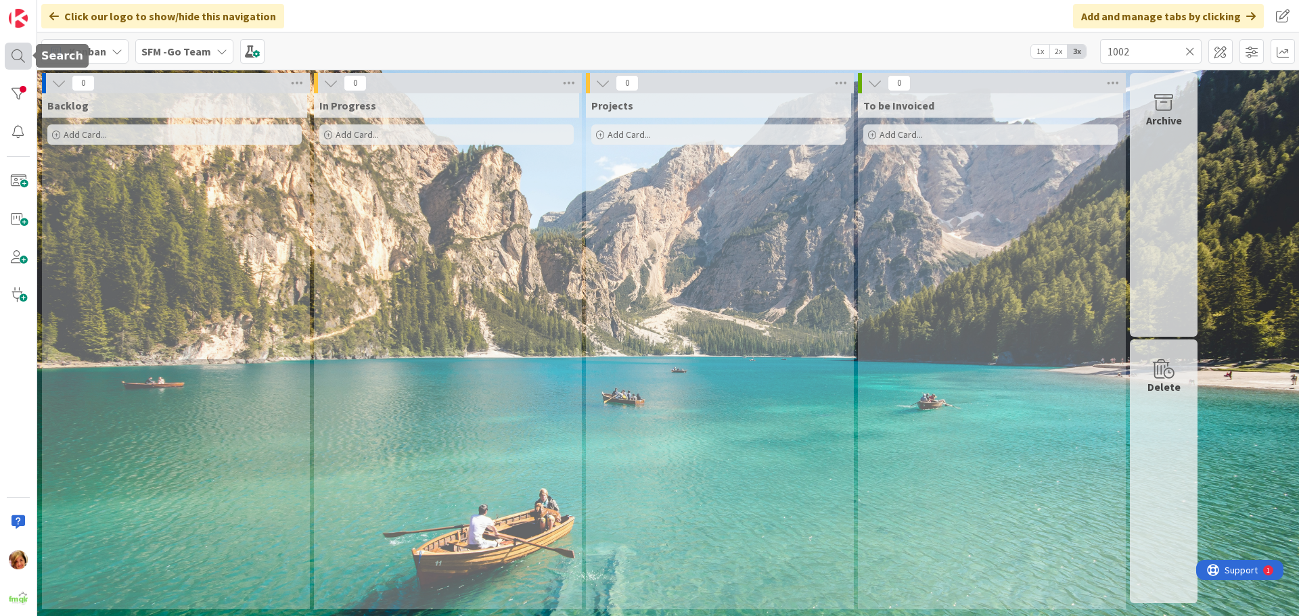
click at [19, 55] on div at bounding box center [18, 56] width 27 height 27
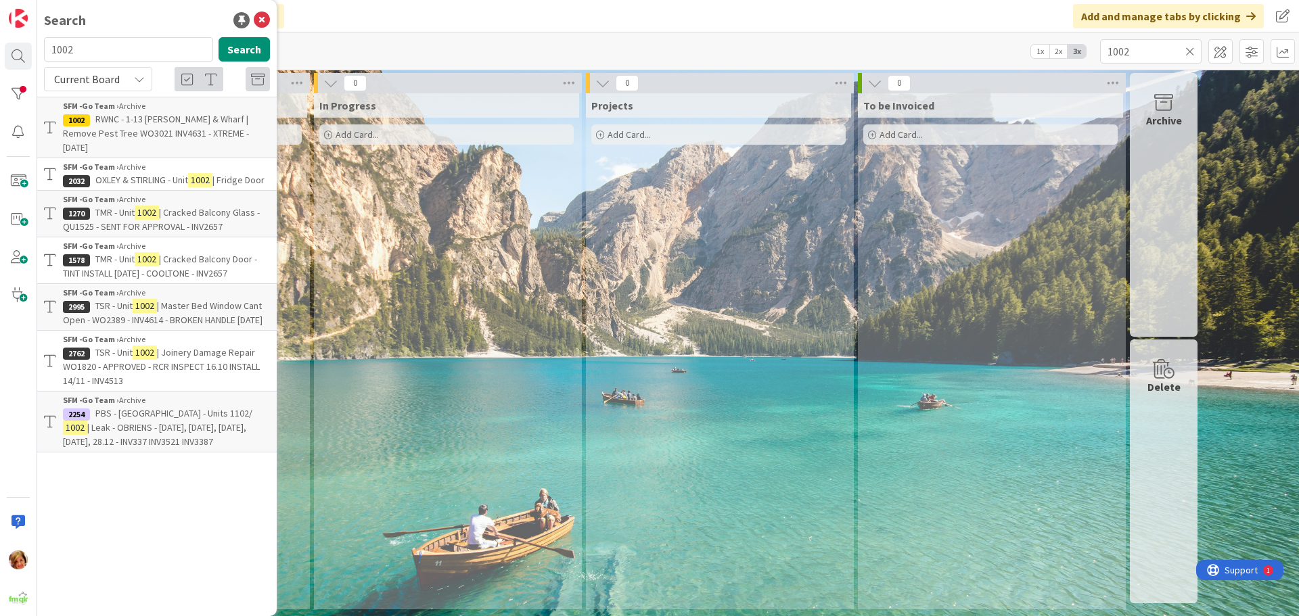
click at [1191, 52] on icon at bounding box center [1189, 51] width 9 height 12
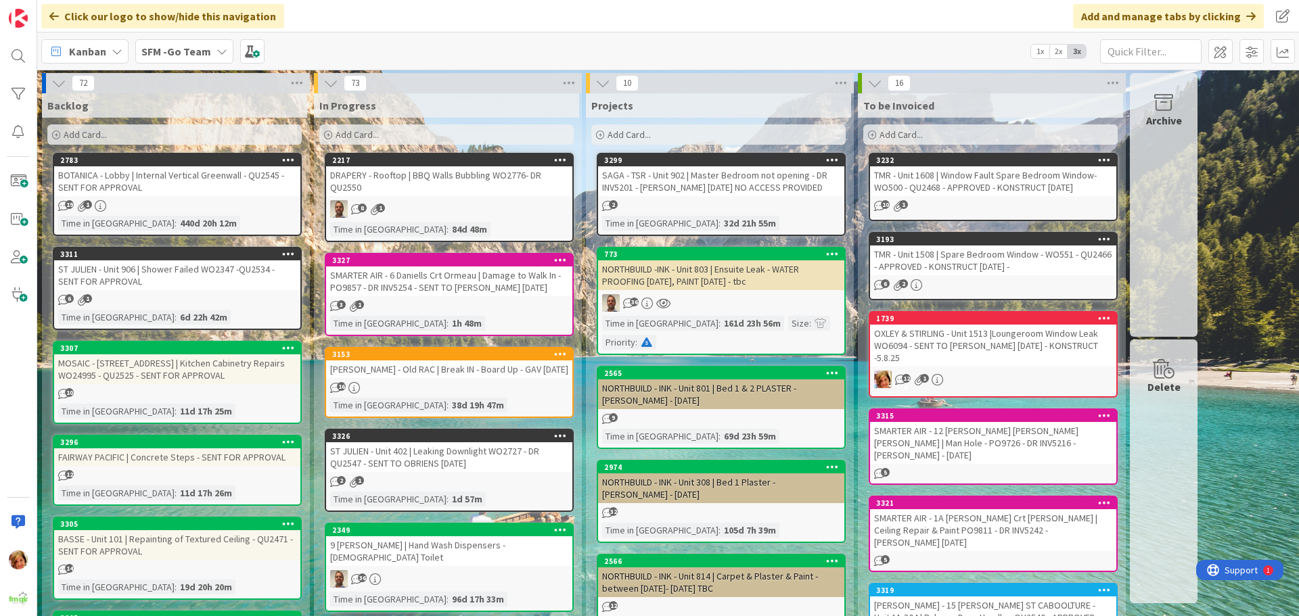
click at [426, 134] on div "Add Card..." at bounding box center [446, 134] width 254 height 20
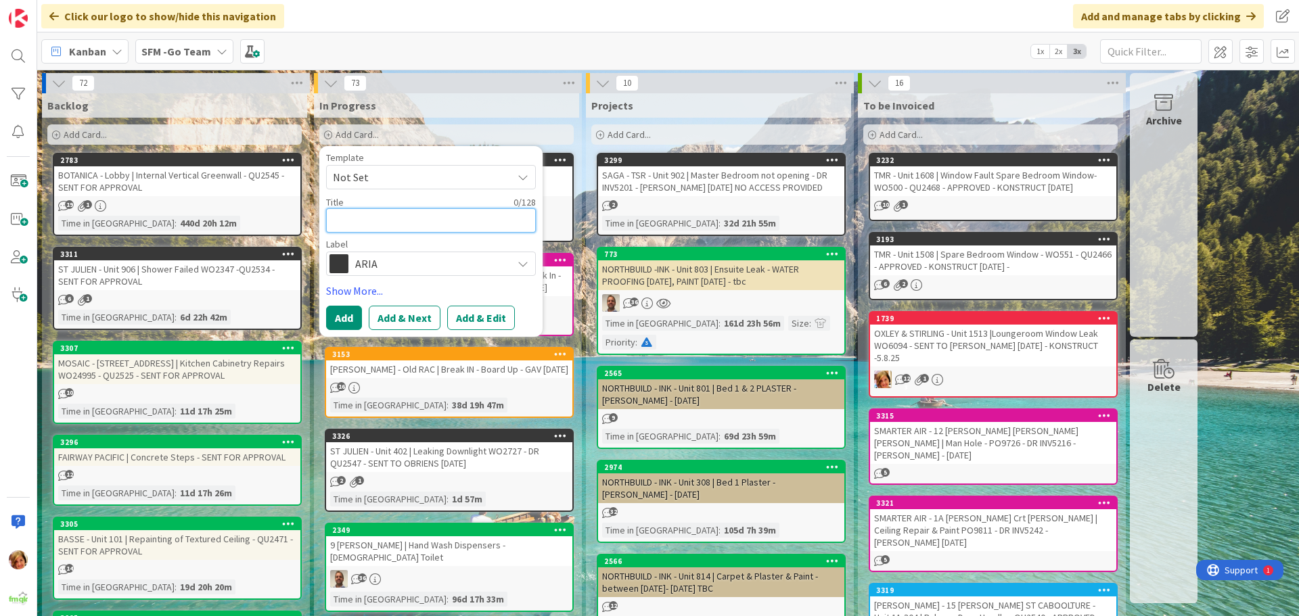
type textarea "L"
type textarea "x"
type textarea "LP"
type textarea "x"
type textarea "LPS"
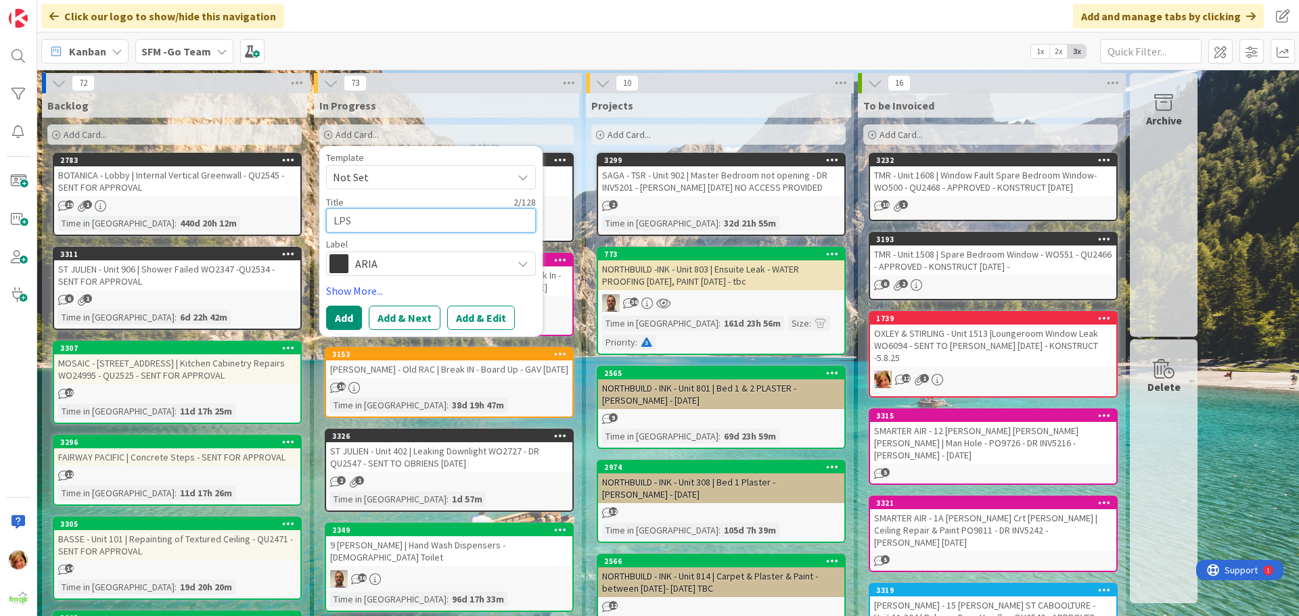
type textarea "x"
type textarea "LPS"
type textarea "x"
type textarea "LPS -"
type textarea "x"
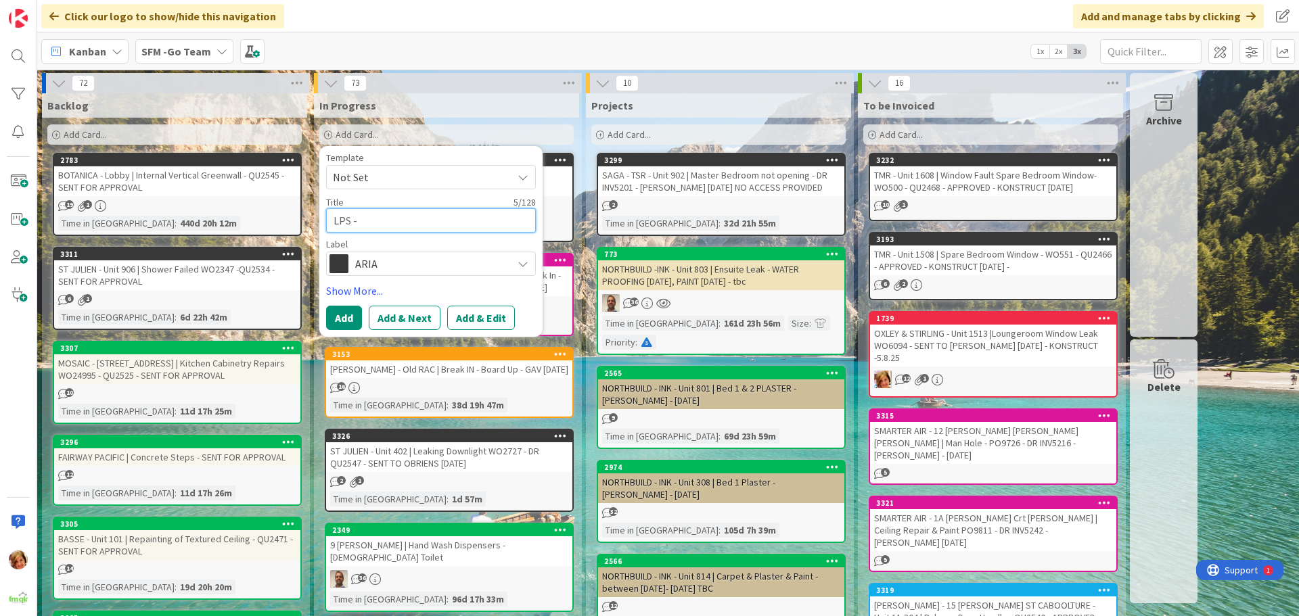
type textarea "LPS -"
type textarea "x"
type textarea "LPS - B"
type textarea "x"
type textarea "LPS - BI"
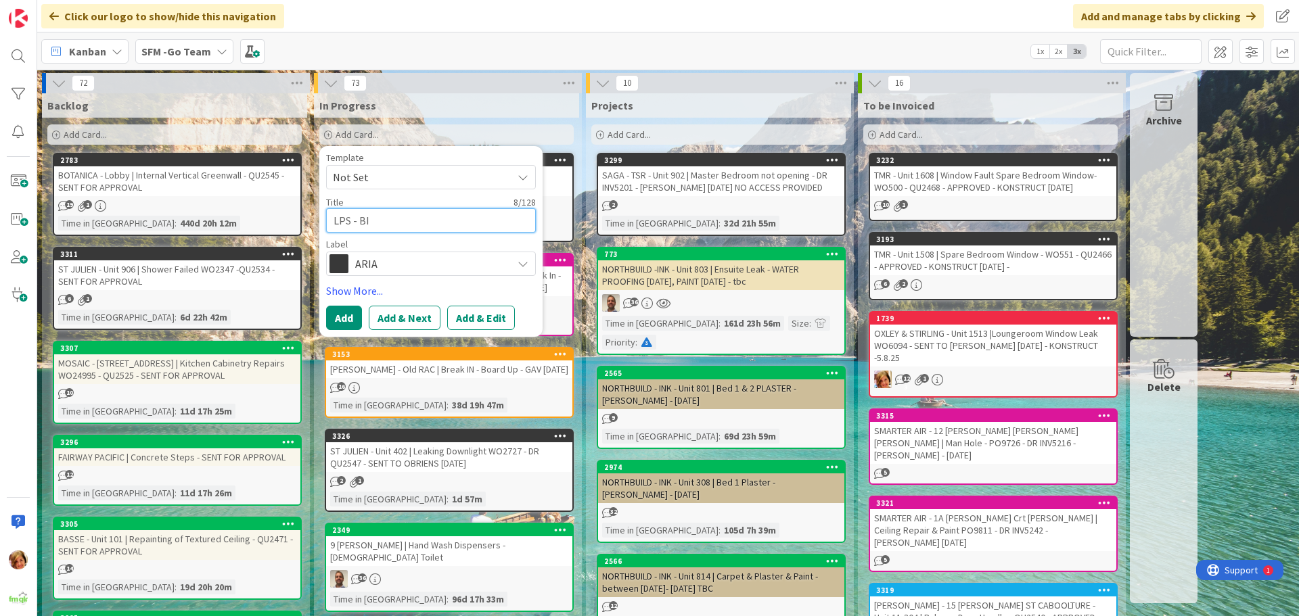
type textarea "x"
type textarea "LPS - BID"
type textarea "x"
type textarea "LPS - BIDE"
type textarea "x"
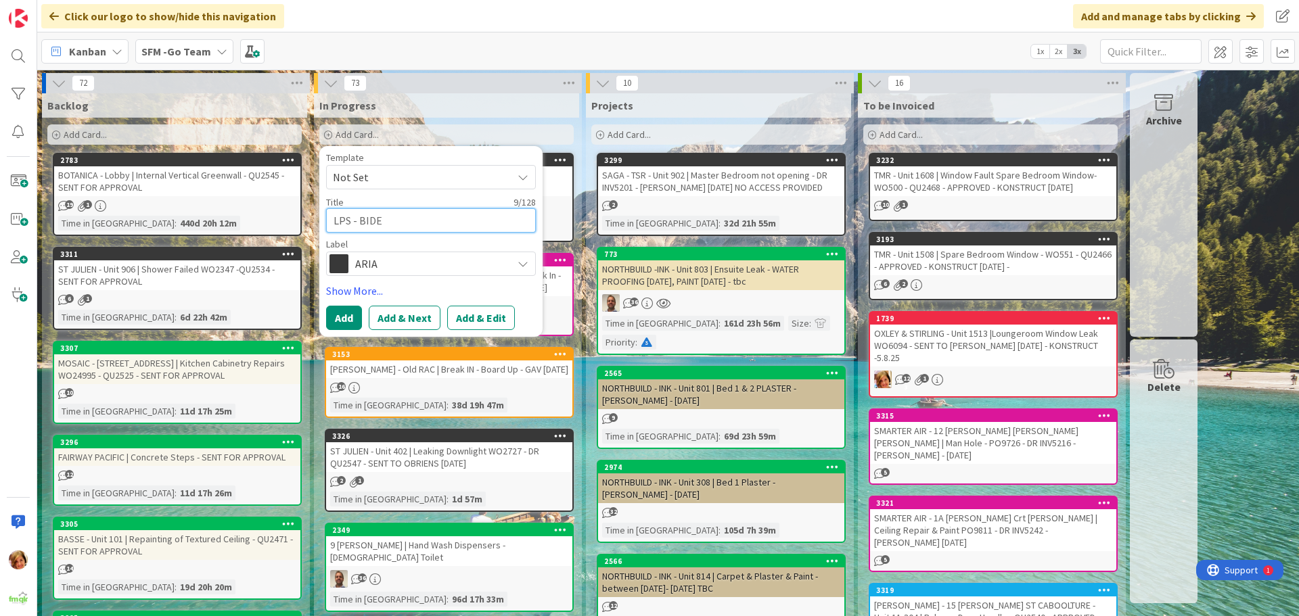
type textarea "LPS - BIDE"
type textarea "x"
type textarea "LPS - BIDE -"
type textarea "x"
type textarea "LPS - BIDE - U"
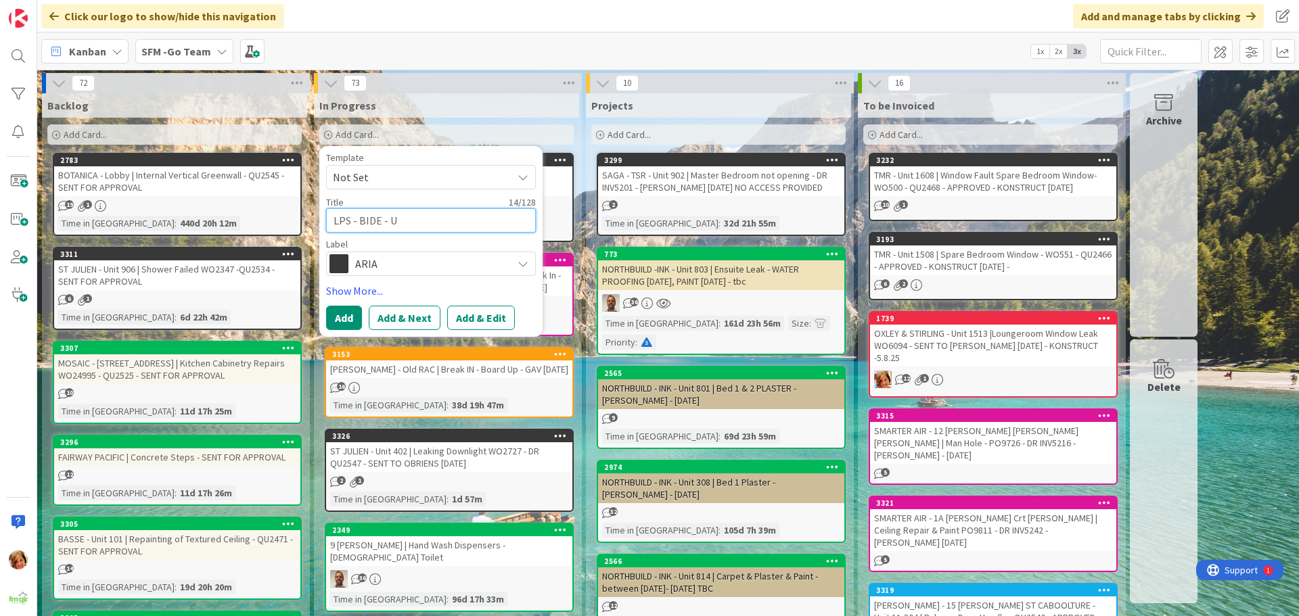
type textarea "x"
type textarea "LPS - BIDE - Uni"
type textarea "x"
type textarea "LPS - BIDE - Unit"
type textarea "x"
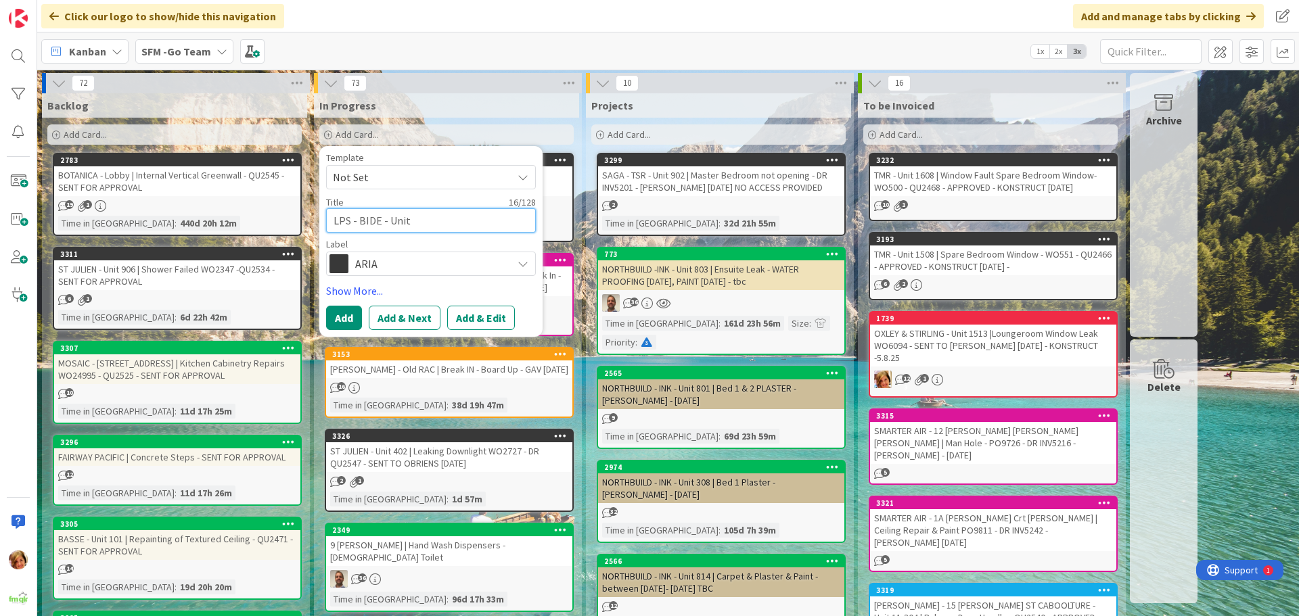
type textarea "LPS - BIDE - Unit"
type textarea "x"
type textarea "LPS - BIDE - Unit 2"
type textarea "x"
type textarea "LPS - BIDE - Unit 21"
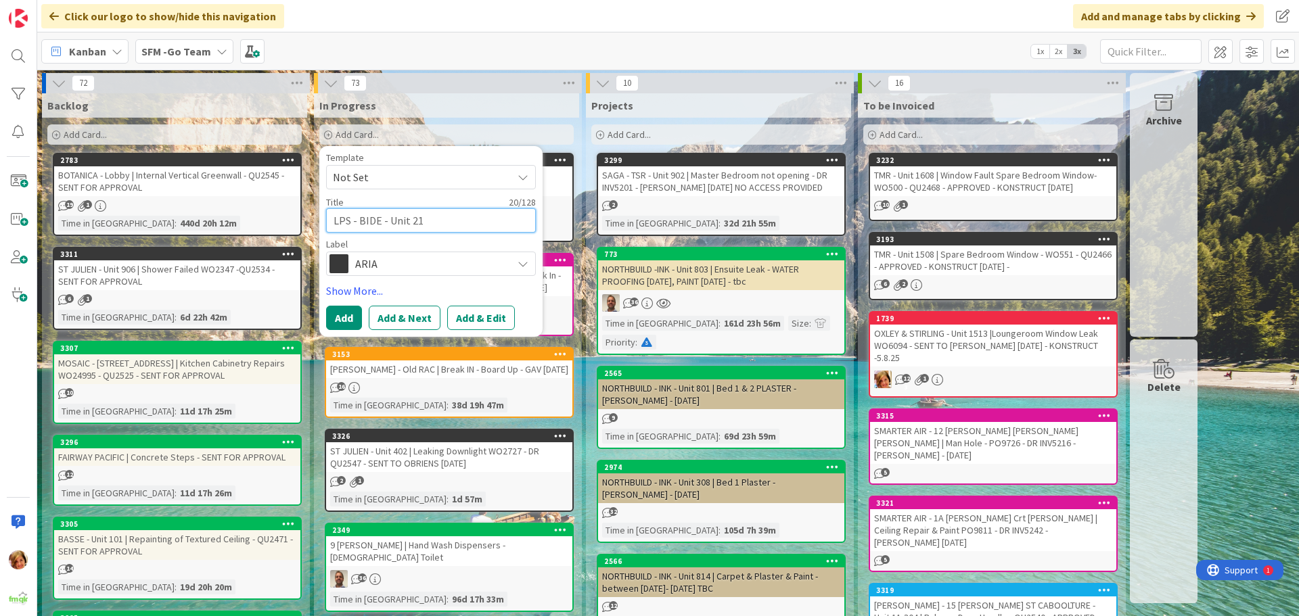
type textarea "x"
type textarea "LPS - BIDE - Unit 210"
type textarea "x"
type textarea "LPS - BIDE - Unit 2100"
type textarea "x"
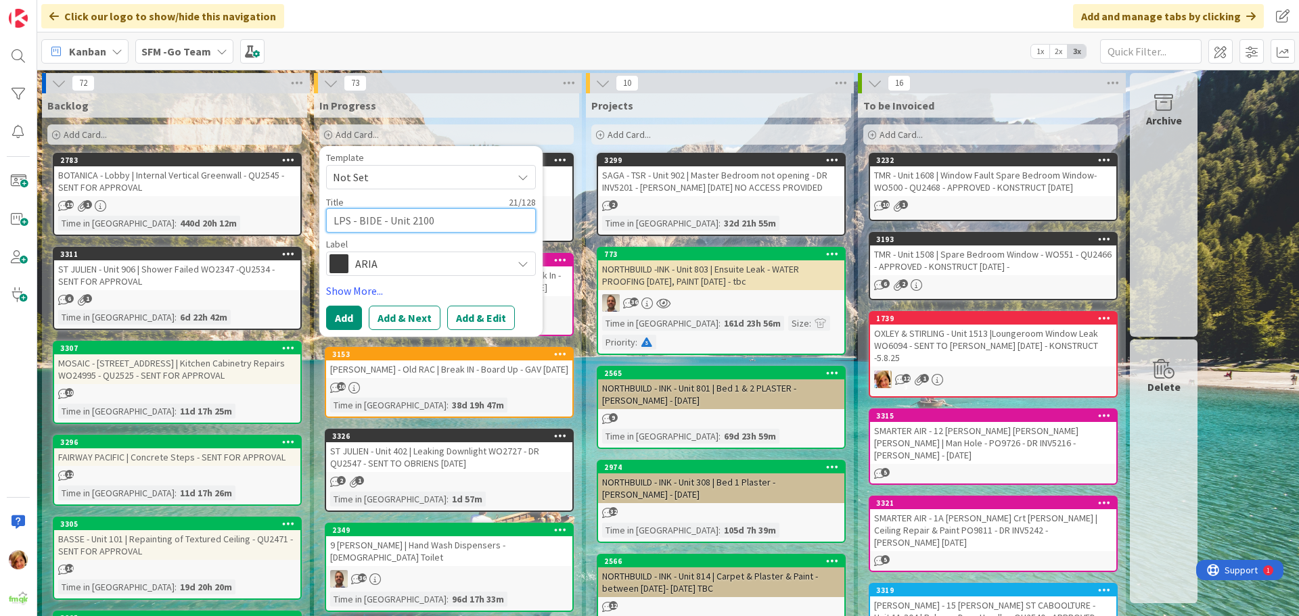
type textarea "LPS - BIDE - Unit 21002"
type textarea "x"
type textarea "LPS - BIDE - Unit 21002"
type textarea "x"
type textarea "LPS - BIDE - Unit 21002 ""
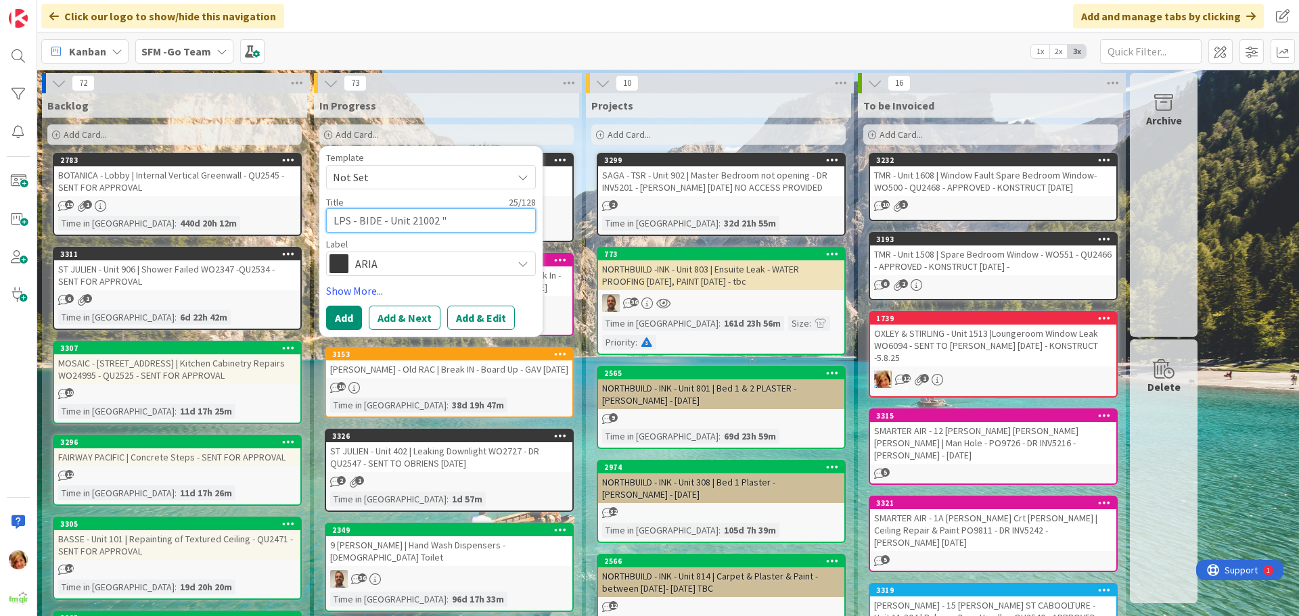
type textarea "x"
type textarea "LPS - BIDE - Unit 21002"
type textarea "x"
type textarea "LPS - BIDE - Unit 21002 |"
type textarea "x"
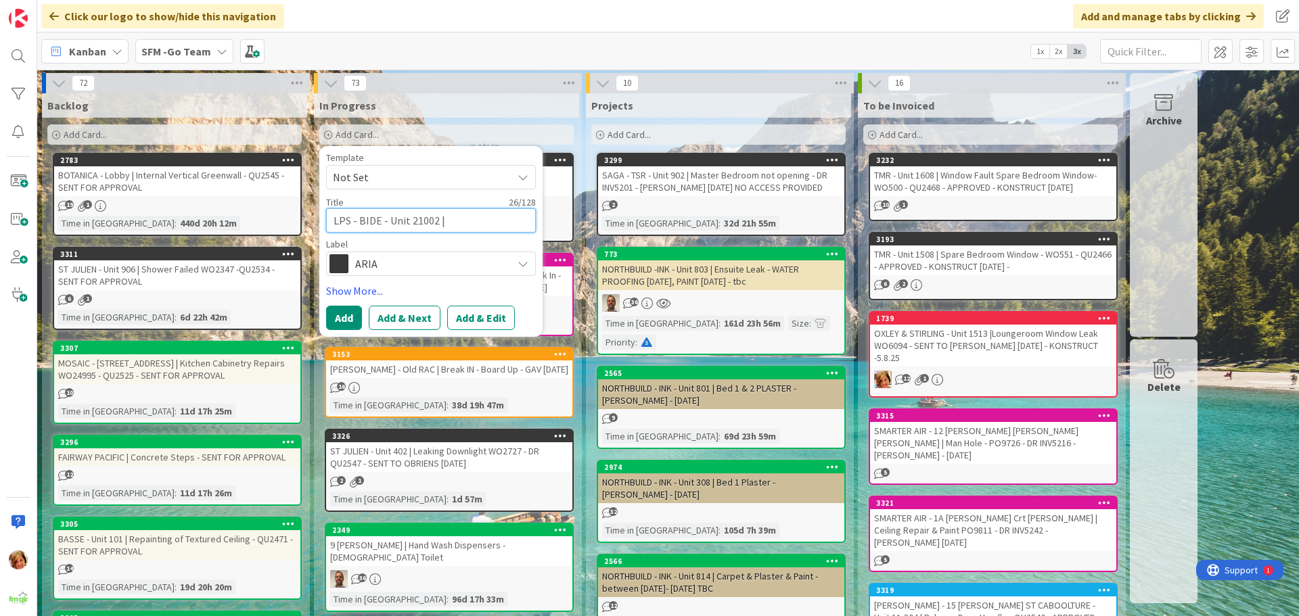
type textarea "LPS - BIDE - Unit 21002 |"
type textarea "x"
type textarea "LPS - BIDE - Unit 21002 | G"
type textarea "x"
type textarea "LPS - BIDE - Unit 21002 | Gr"
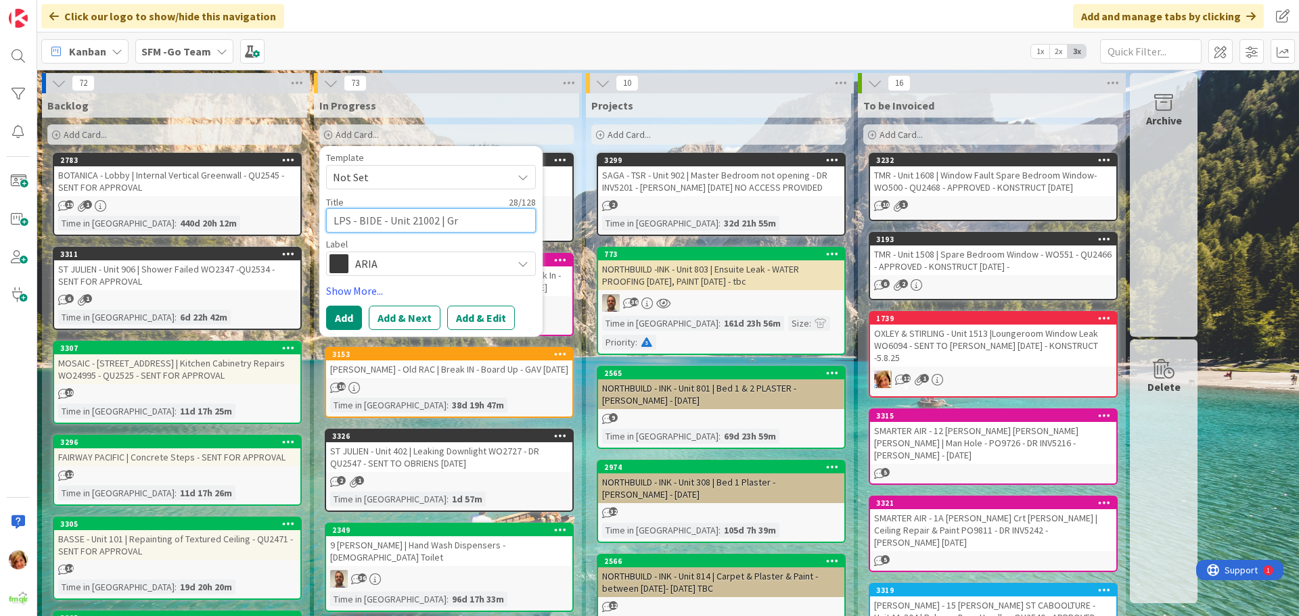
type textarea "x"
type textarea "LPS - BIDE - Unit 21002 | Gro"
type textarea "x"
type textarea "LPS - BIDE - Unit 21002 | Grout"
type textarea "x"
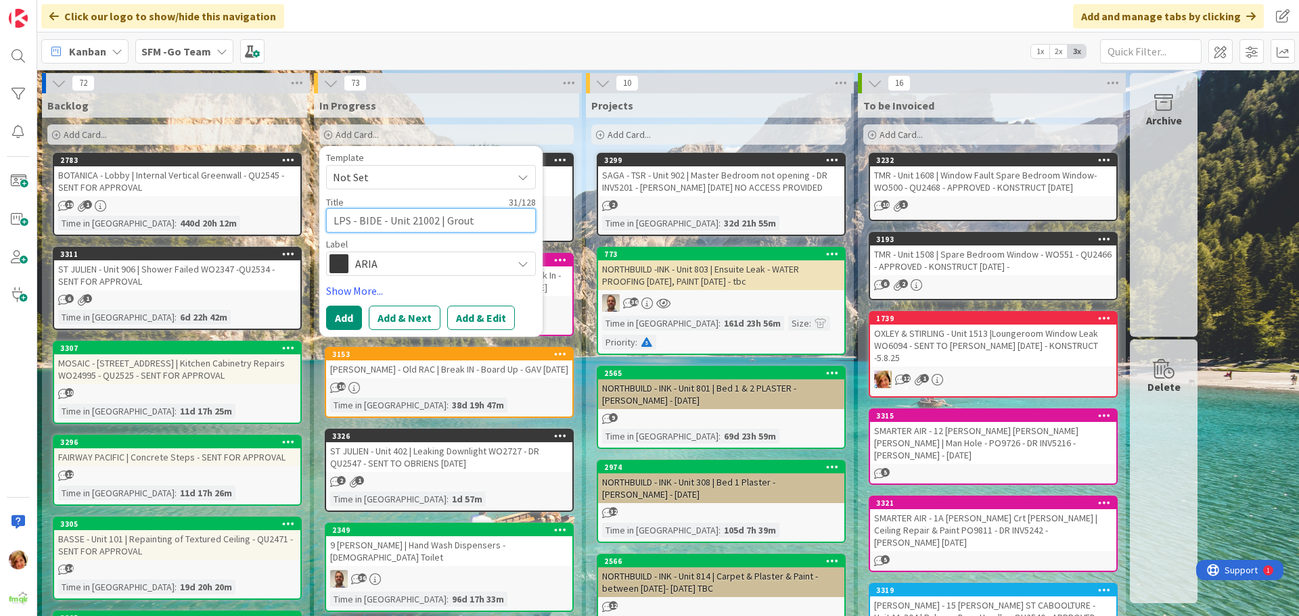
type textarea "LPS - BIDE - Unit 21002 | Grouti"
type textarea "x"
type textarea "LPS - BIDE - Unit 21002 | Groutin"
type textarea "x"
type textarea "LPS - BIDE - Unit 21002 | Grouting"
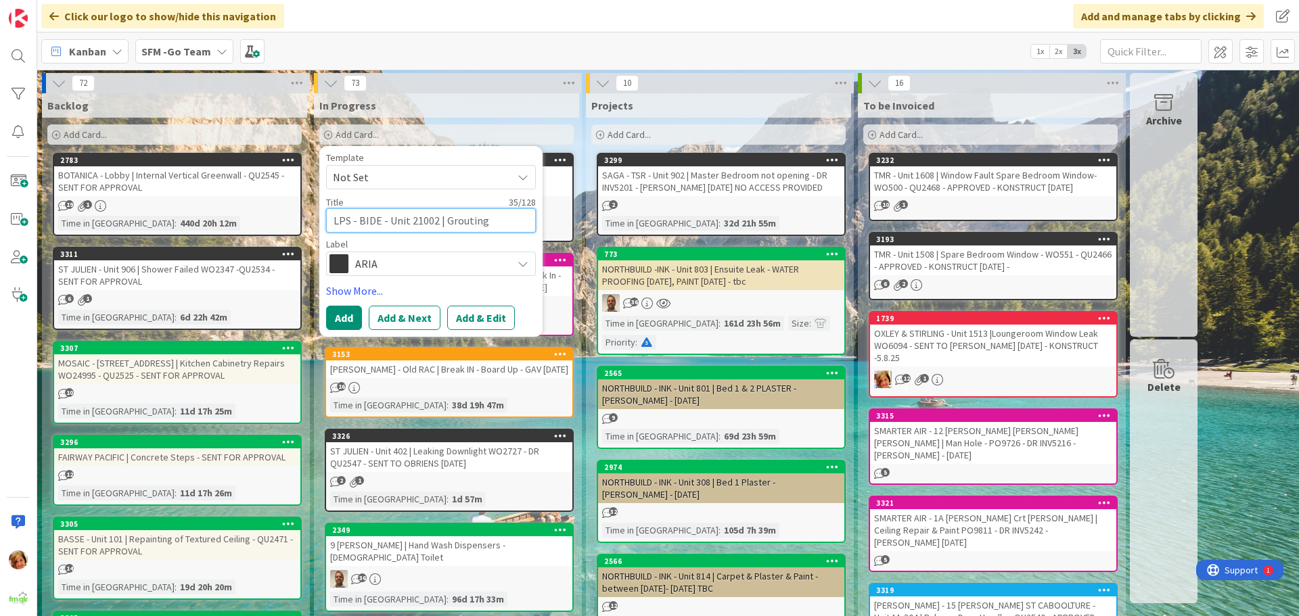
type textarea "x"
type textarea "LPS - BIDE - Unit 21002 | Grouting R"
type textarea "x"
type textarea "LPS - BIDE - Unit 21002 | Grouting Re"
type textarea "x"
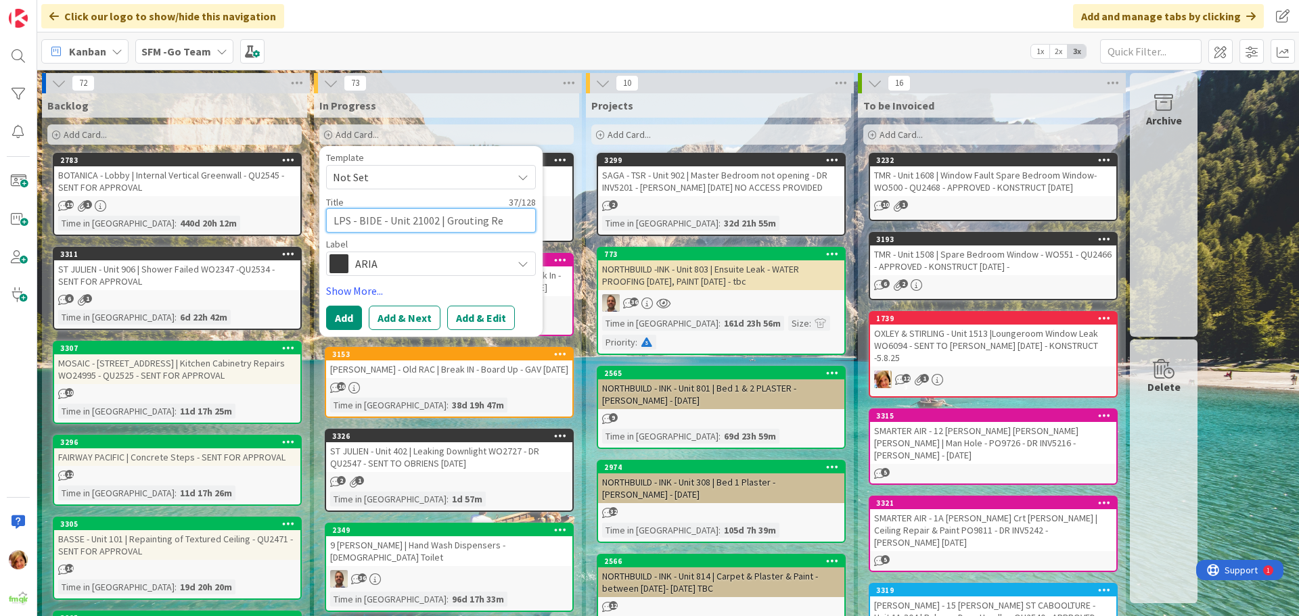
type textarea "LPS - BIDE - Unit 21002 | Grouting Rep"
type textarea "x"
type textarea "LPS - BIDE - Unit 21002 | Grouting Repa"
type textarea "x"
type textarea "LPS - BIDE - Unit 21002 | Grouting Repai"
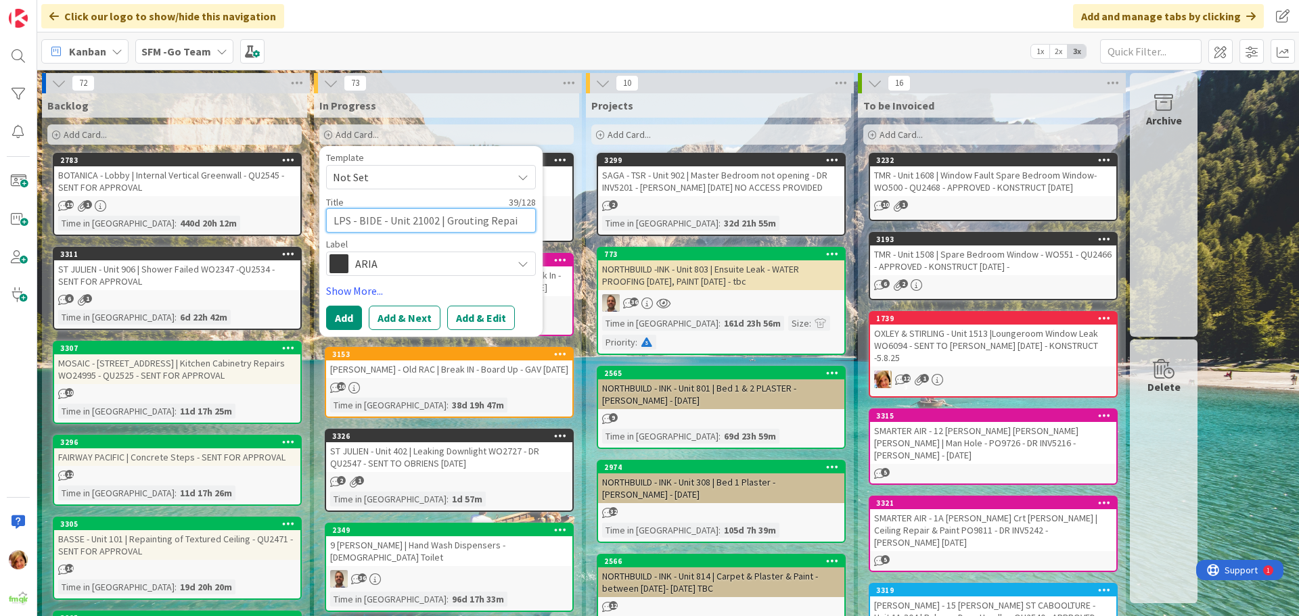
type textarea "x"
type textarea "LPS - BIDE - Unit 21002 | Grouting Repair"
type textarea "x"
type textarea "LPS - BIDE - Unit 21002 | Grouting Repairs"
click at [394, 271] on span "ARIA" at bounding box center [430, 263] width 150 height 19
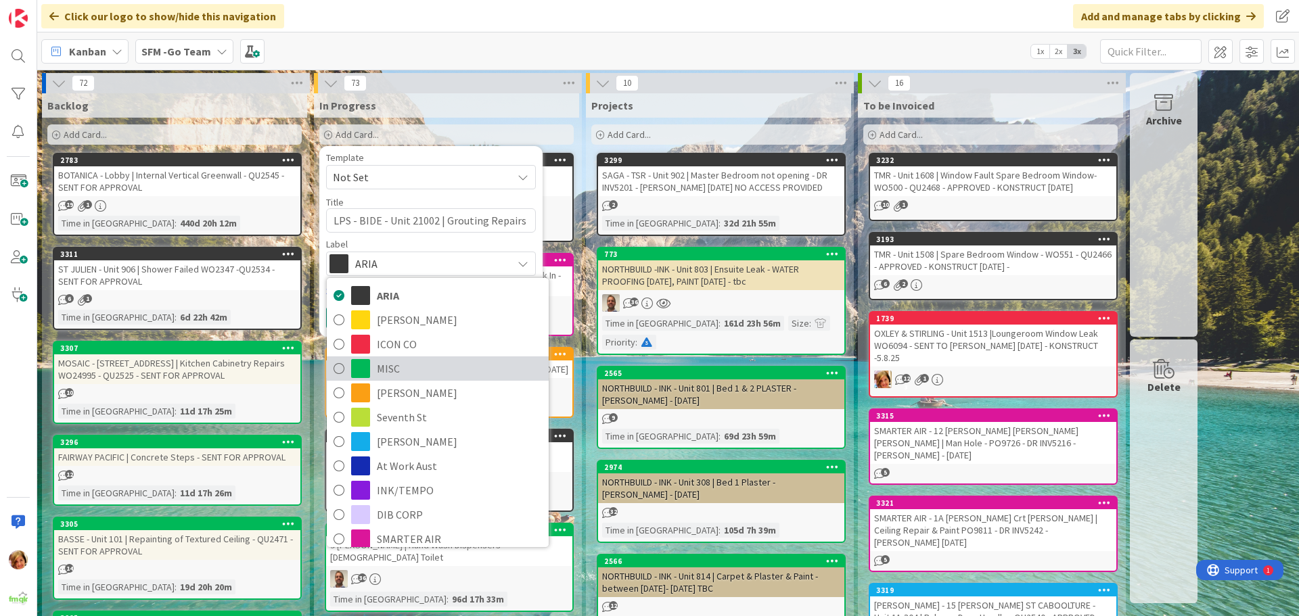
click at [397, 371] on span "MISC" at bounding box center [459, 369] width 165 height 20
type textarea "x"
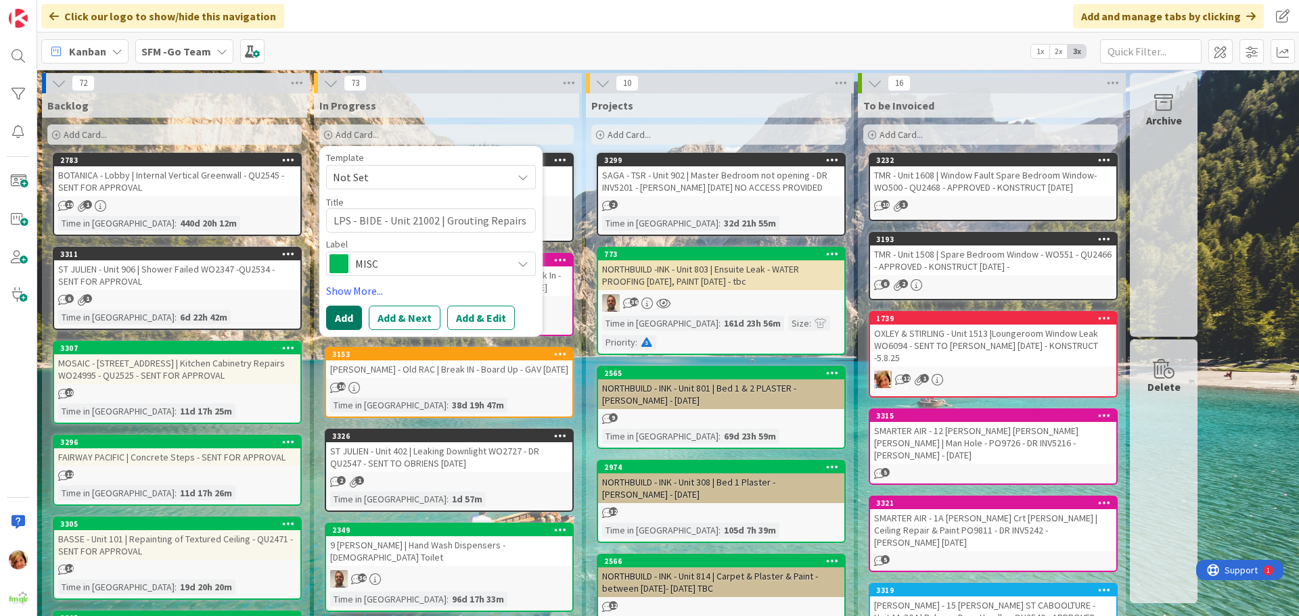
click at [349, 313] on button "Add" at bounding box center [344, 318] width 36 height 24
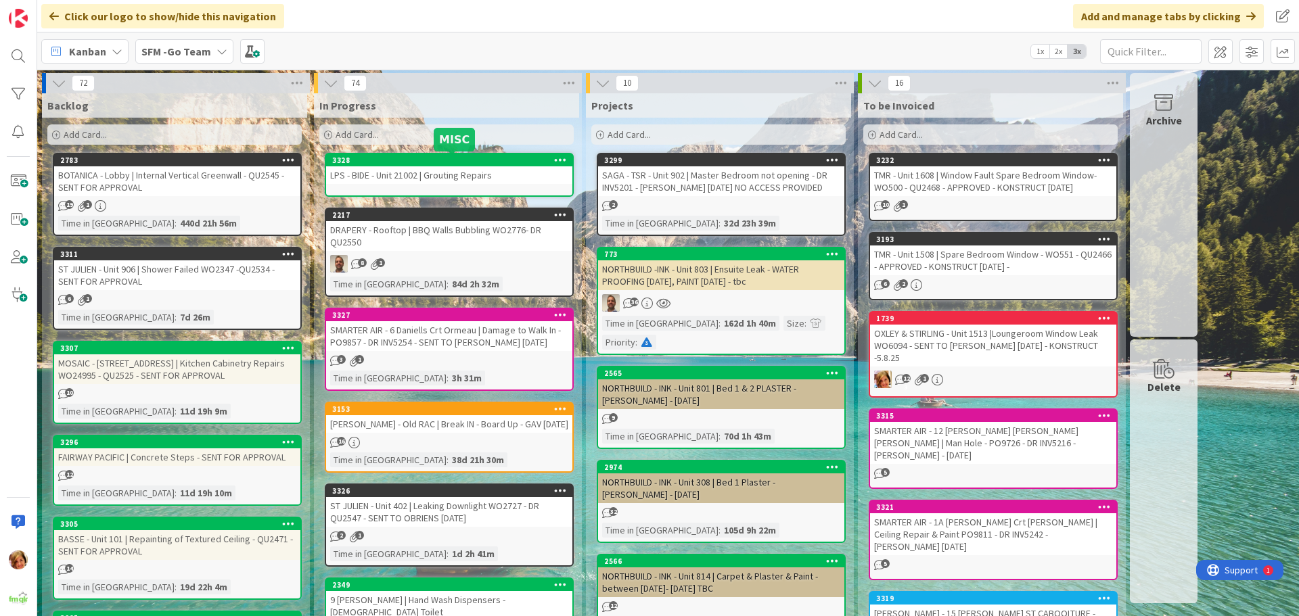
click at [444, 177] on div "LPS - BIDE - Unit 21002 | Grouting Repairs" at bounding box center [449, 175] width 246 height 18
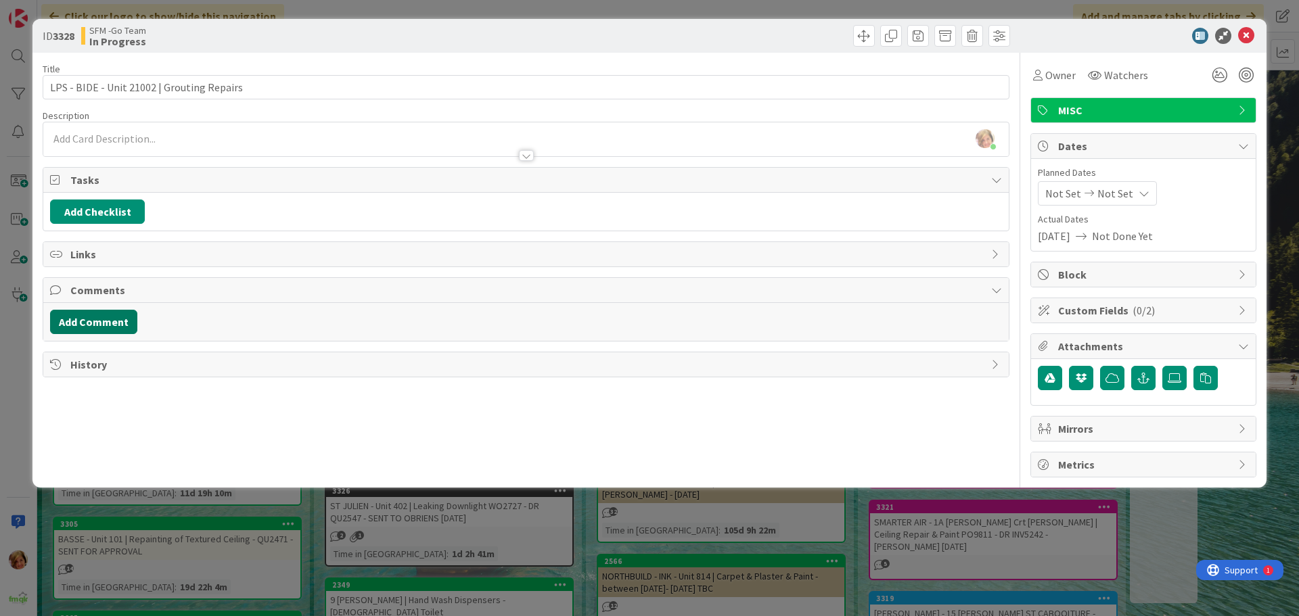
click at [76, 315] on button "Add Comment" at bounding box center [93, 322] width 87 height 24
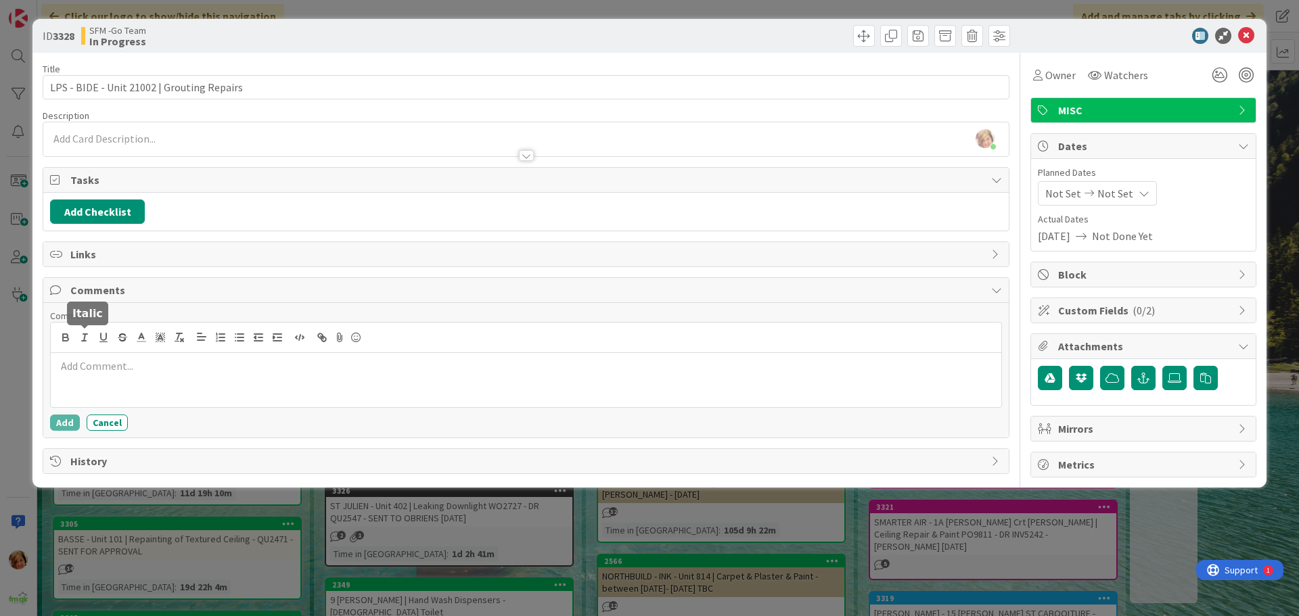
click at [104, 359] on div at bounding box center [526, 380] width 951 height 54
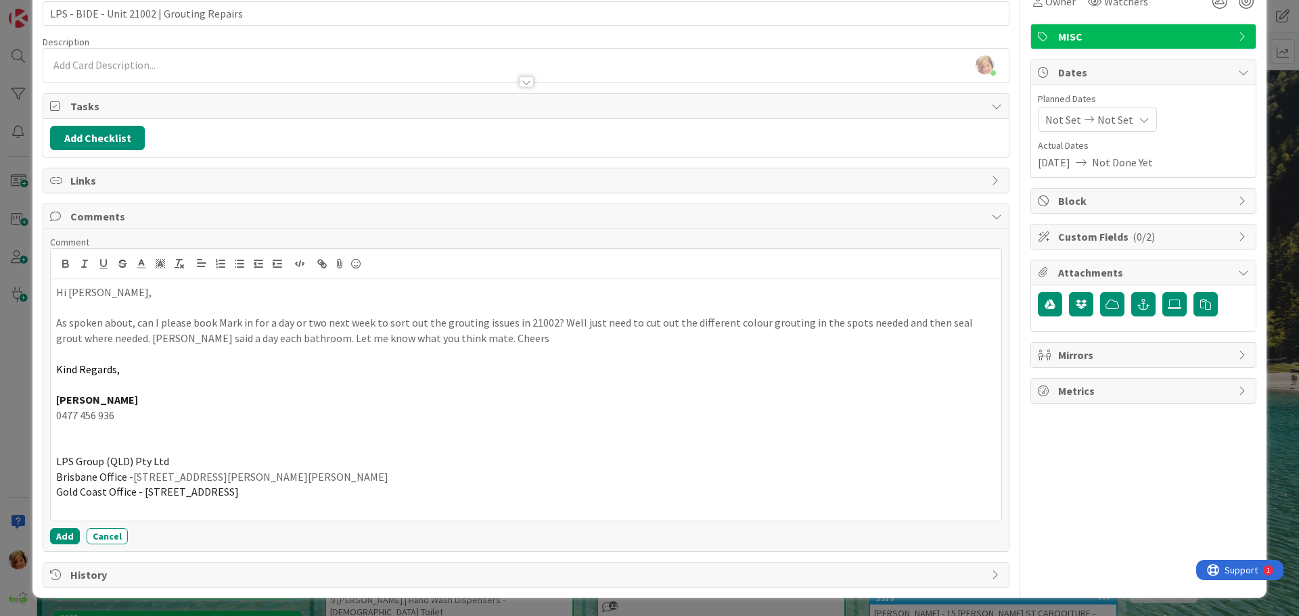
scroll to position [74, 0]
click at [66, 536] on button "Add" at bounding box center [65, 536] width 30 height 16
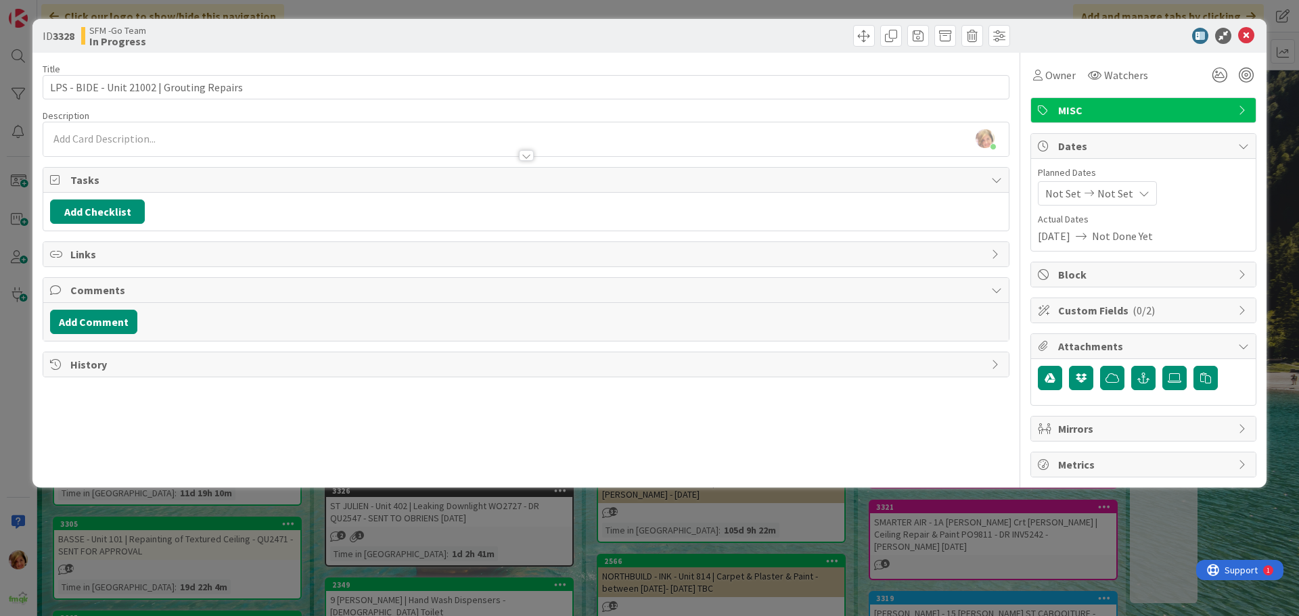
scroll to position [0, 0]
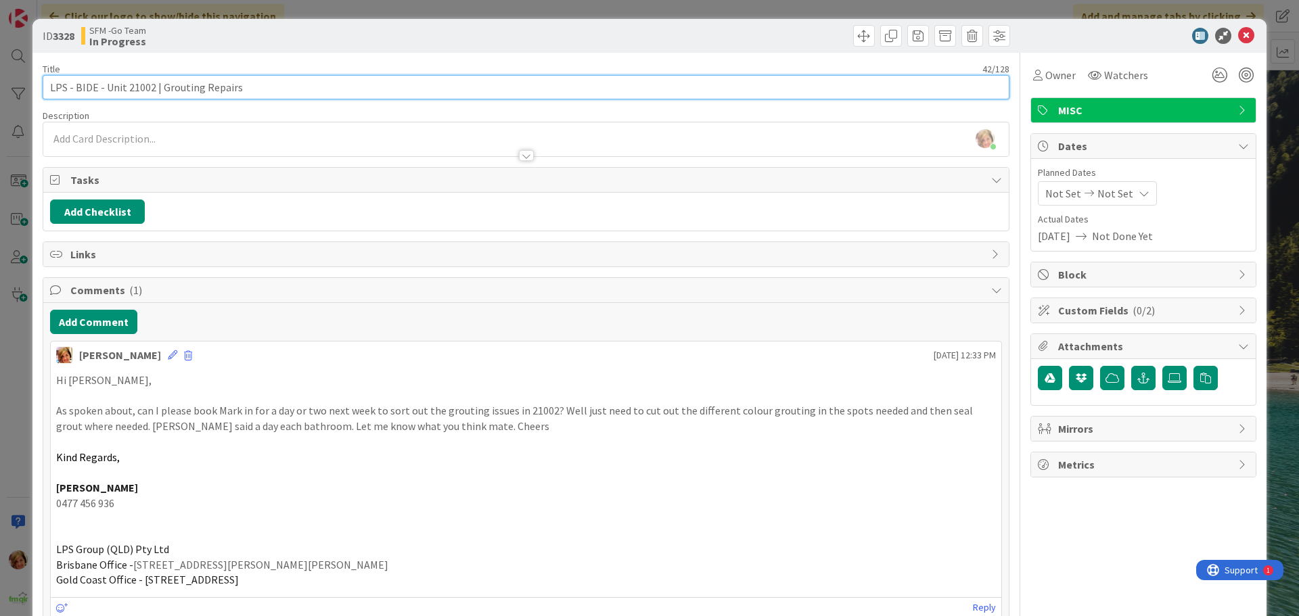
click at [246, 91] on input "LPS - BIDE - Unit 21002 | Grouting Repairs" at bounding box center [526, 87] width 967 height 24
type input "LPS - BIDE - Unit 21002 | Grouting Repairs - BAZZO TBC"
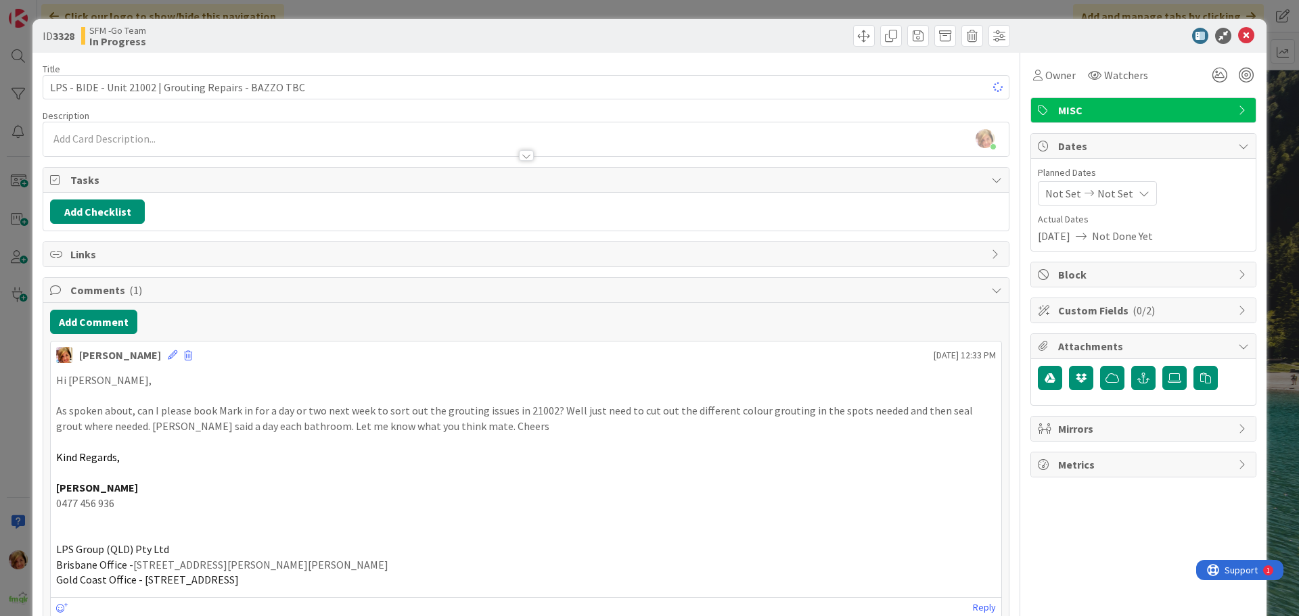
click at [635, 28] on div at bounding box center [770, 36] width 480 height 22
click at [1238, 35] on icon at bounding box center [1246, 36] width 16 height 16
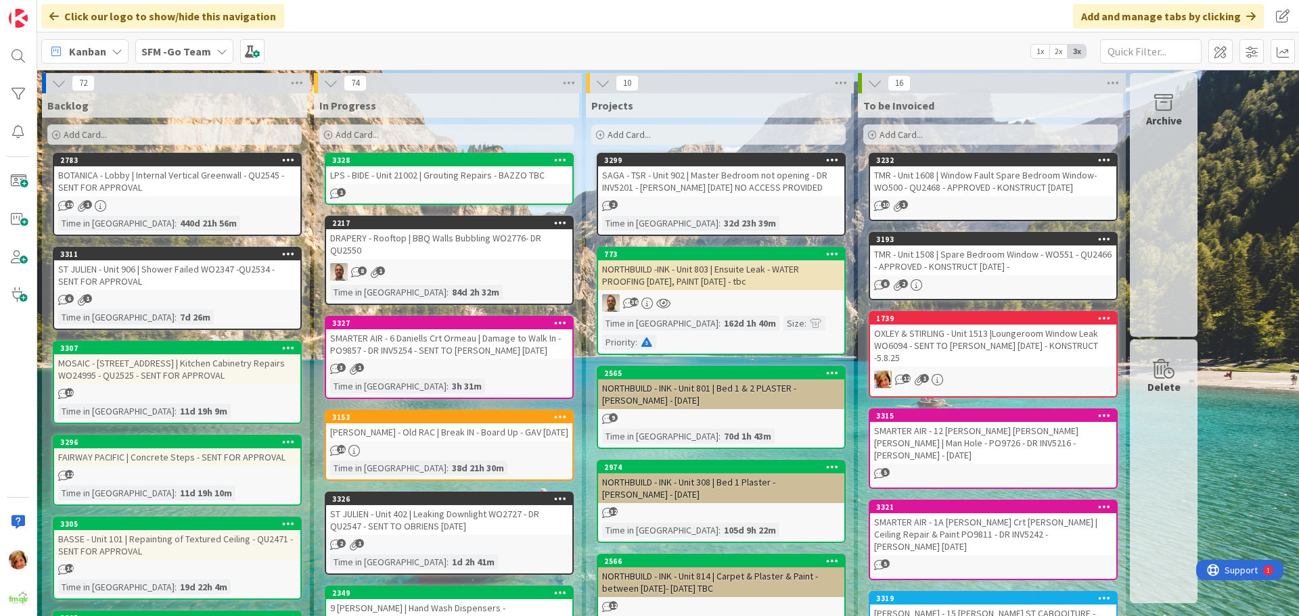
click at [463, 178] on div "LPS - BIDE - Unit 21002 | Grouting Repairs - BAZZO TBC" at bounding box center [449, 175] width 246 height 18
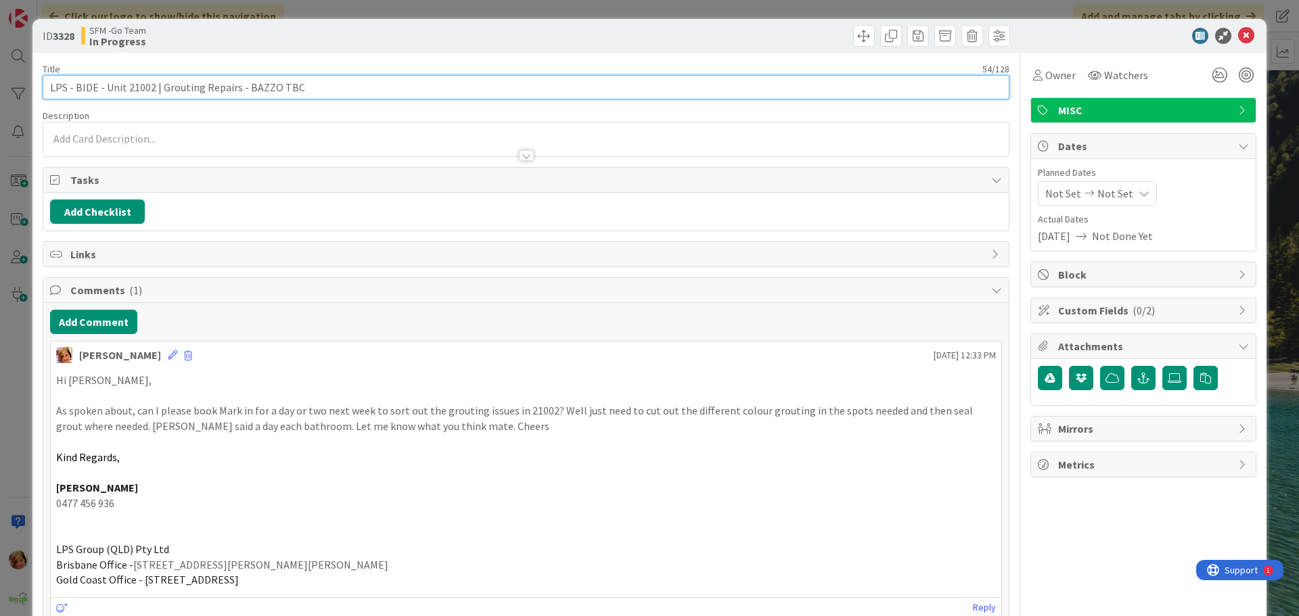
click at [325, 91] on input "LPS - BIDE - Unit 21002 | Grouting Repairs - BAZZO TBC" at bounding box center [526, 87] width 967 height 24
type input "LPS - BIDE - Unit 21002 | Grouting Repairs - BAZZO TBC - DR INV5255"
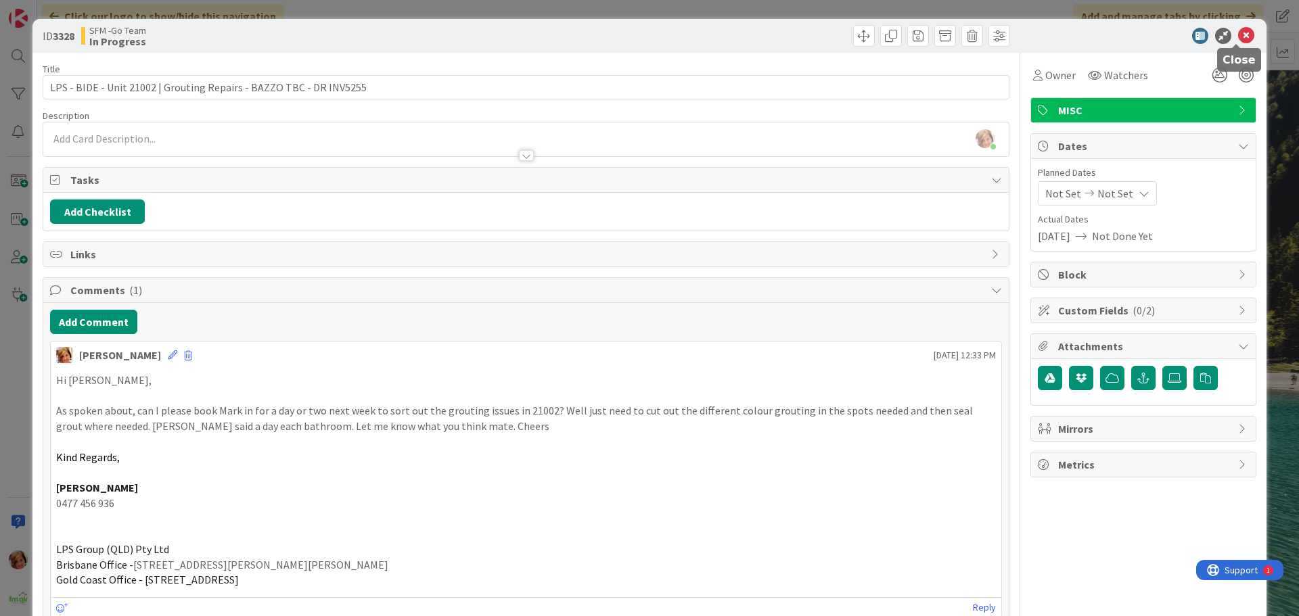
click at [1238, 35] on icon at bounding box center [1246, 36] width 16 height 16
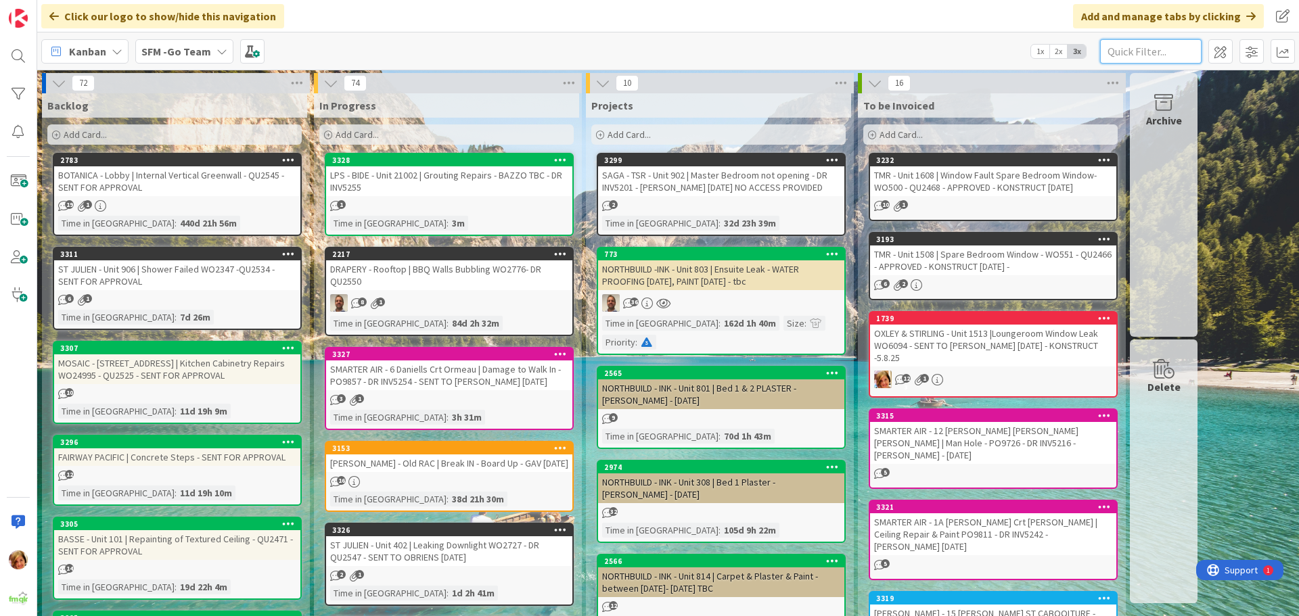
click at [1128, 56] on input "text" at bounding box center [1150, 51] width 101 height 24
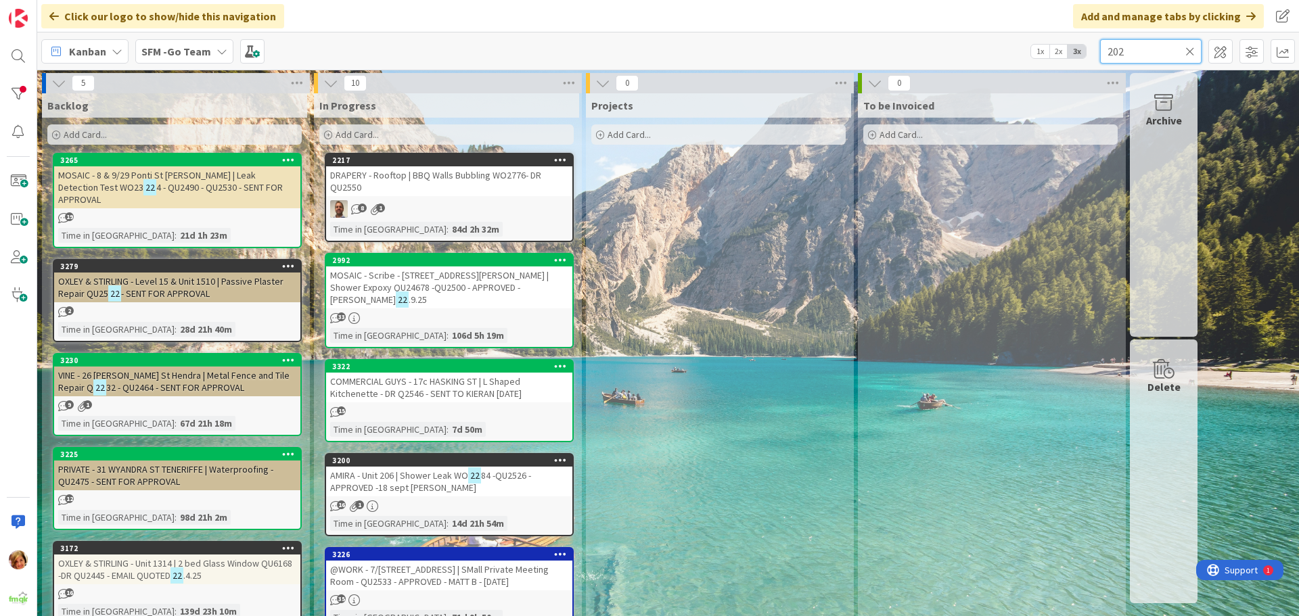
type input "202"
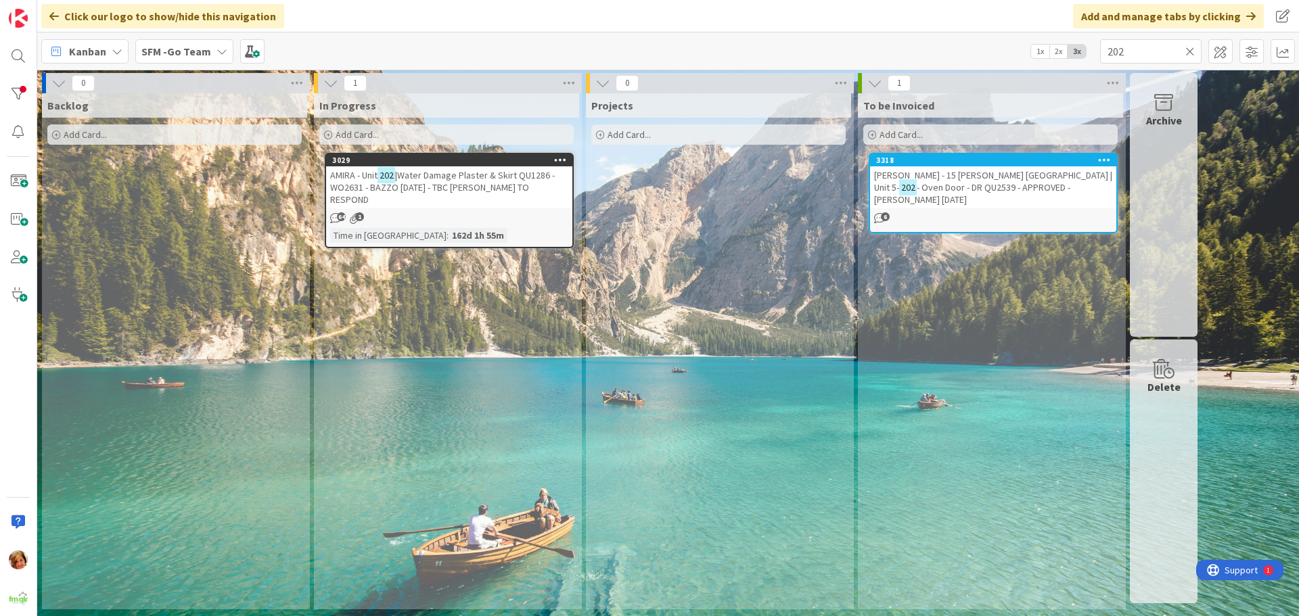
click at [436, 173] on span "|Water Damage Plaster & Skirt QU1286 - WO2631 - BAZZO [DATE] - TBC [PERSON_NAME…" at bounding box center [442, 187] width 225 height 37
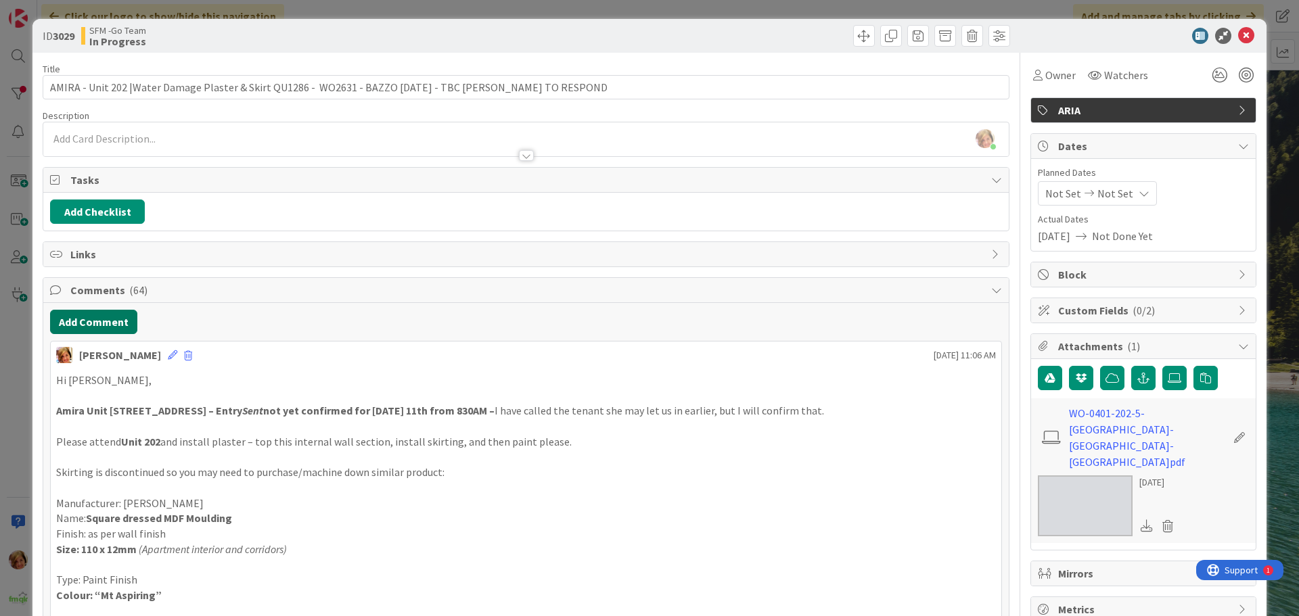
click at [81, 323] on button "Add Comment" at bounding box center [93, 322] width 87 height 24
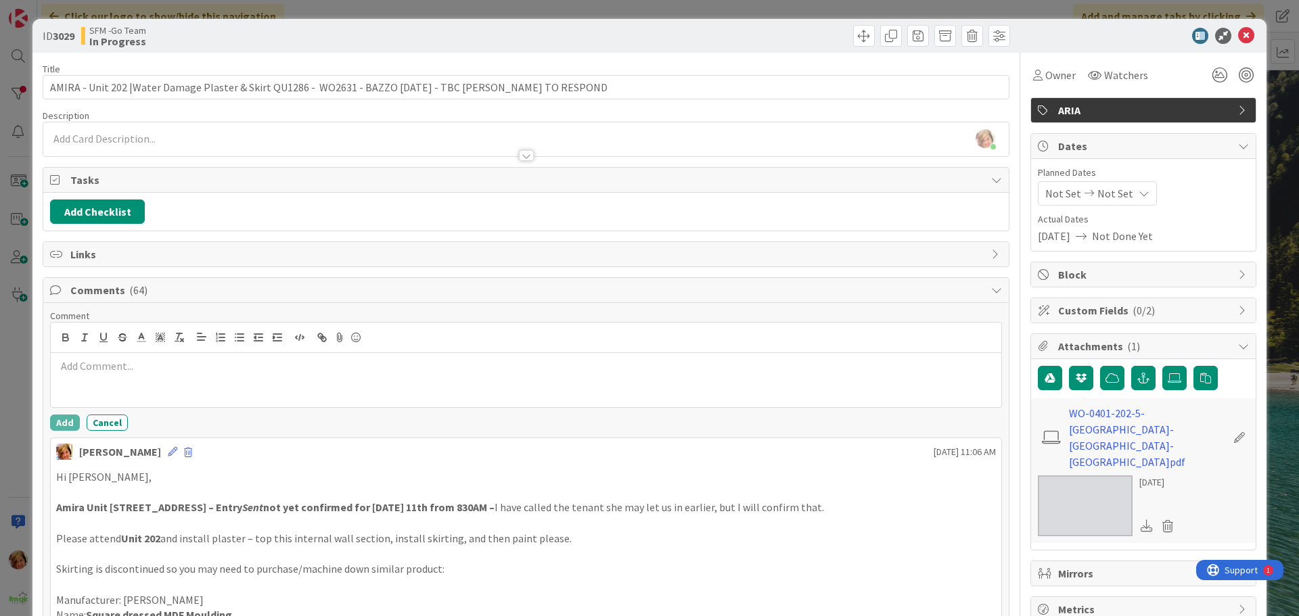
click at [105, 377] on div at bounding box center [526, 380] width 951 height 54
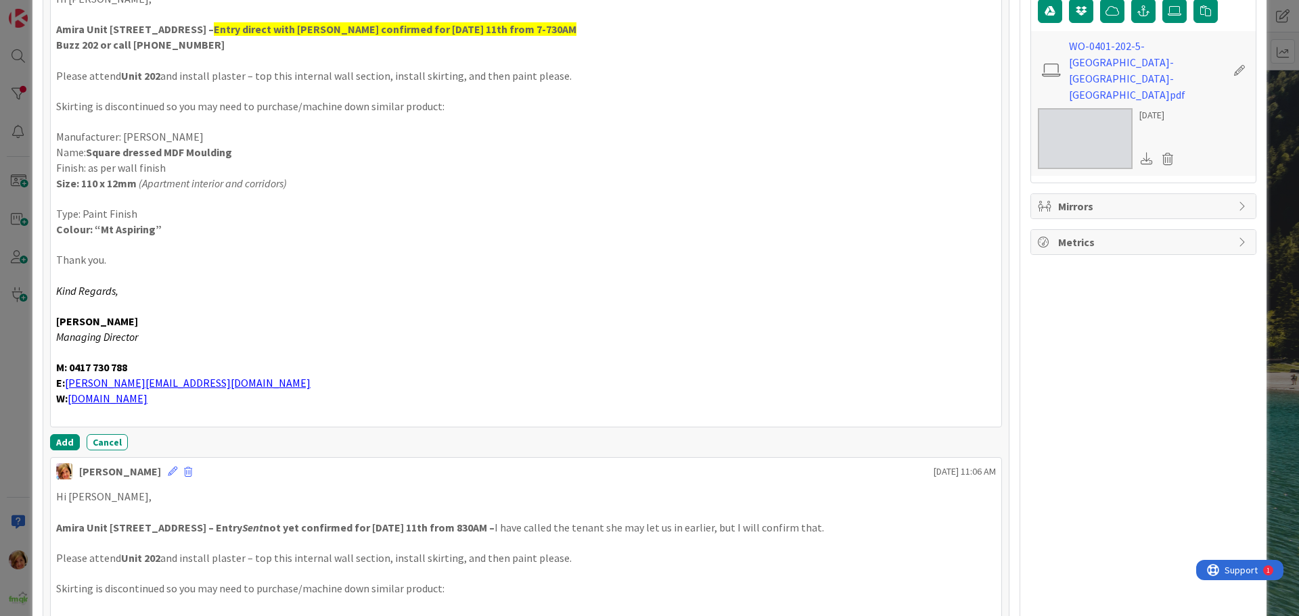
scroll to position [374, 0]
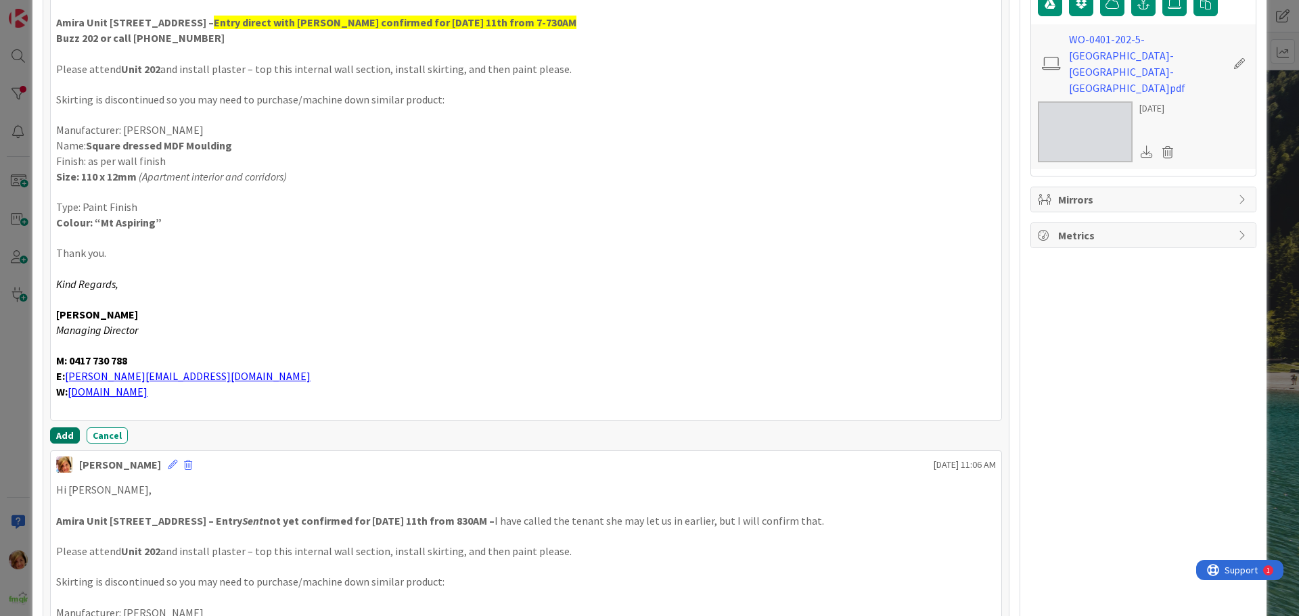
click at [68, 437] on button "Add" at bounding box center [65, 436] width 30 height 16
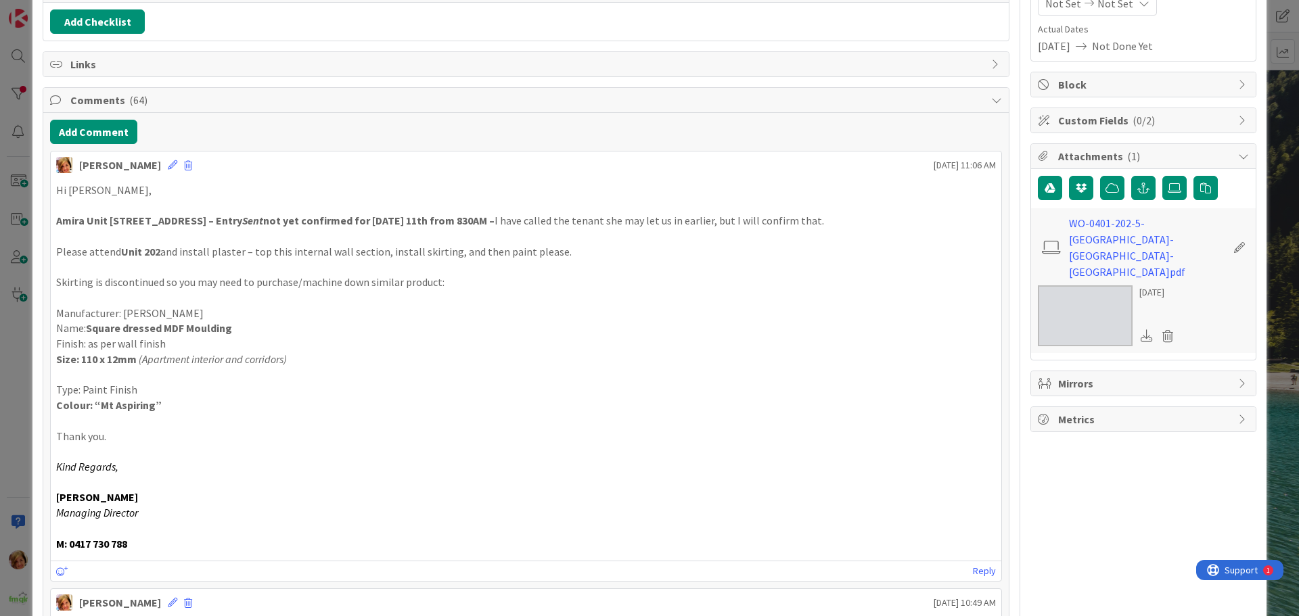
scroll to position [0, 0]
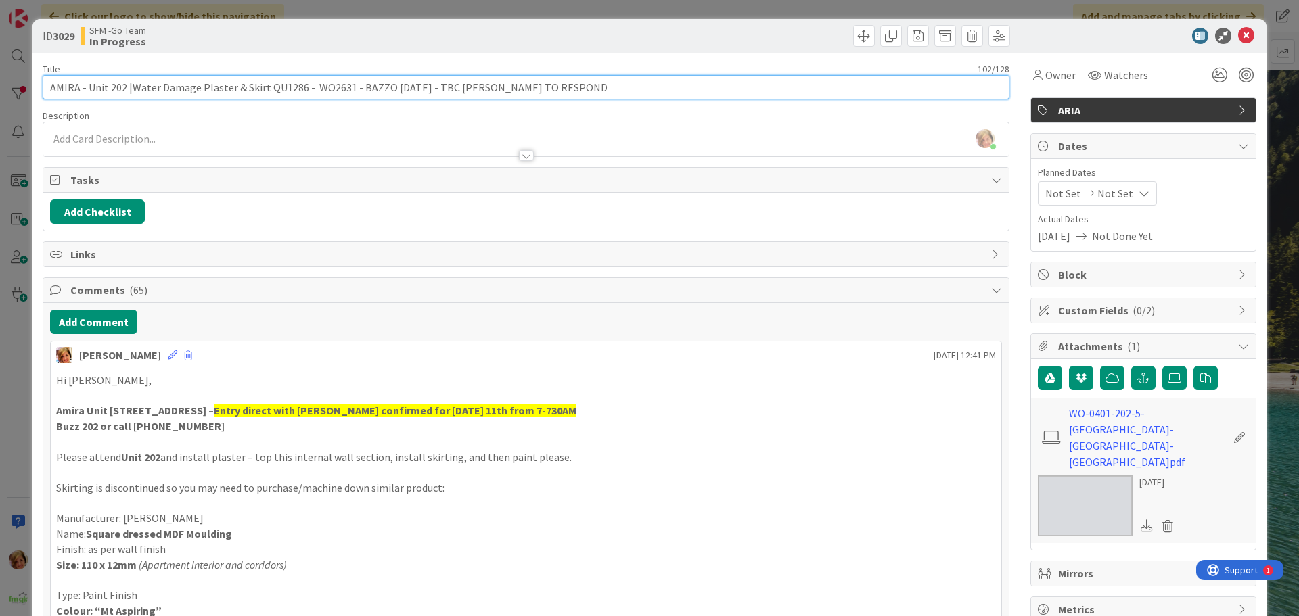
click at [583, 89] on input "AMIRA - Unit 202 |Water Damage Plaster & Skirt QU1286 - WO2631 - BAZZO [DATE] -…" at bounding box center [526, 87] width 967 height 24
type input "AMIRA - Unit 202 |Water Damage Plaster & Skirt QU1286 - WO2631 - BAZZO [DATE] -"
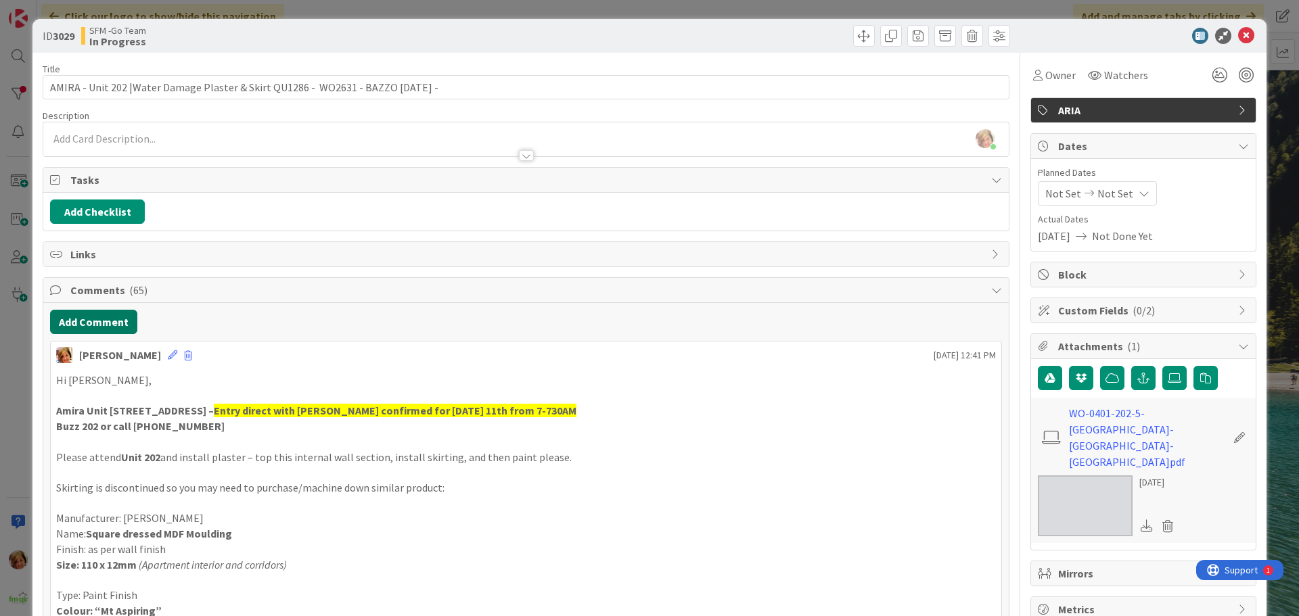
click at [93, 322] on button "Add Comment" at bounding box center [93, 322] width 87 height 24
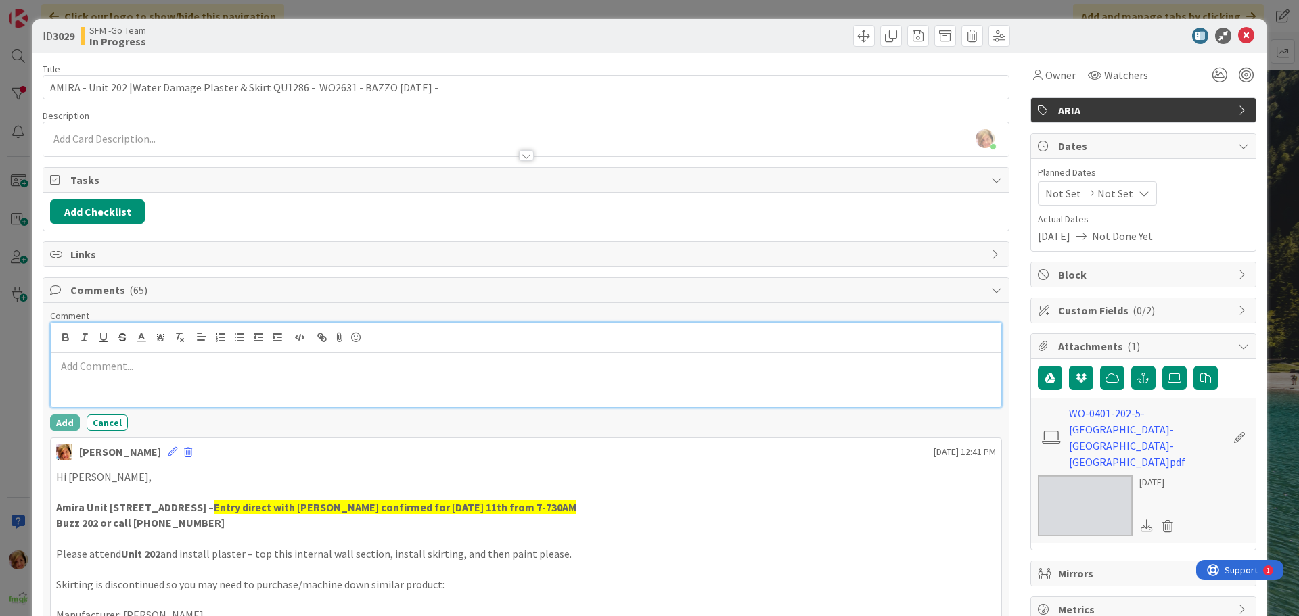
click at [193, 366] on p at bounding box center [526, 367] width 940 height 16
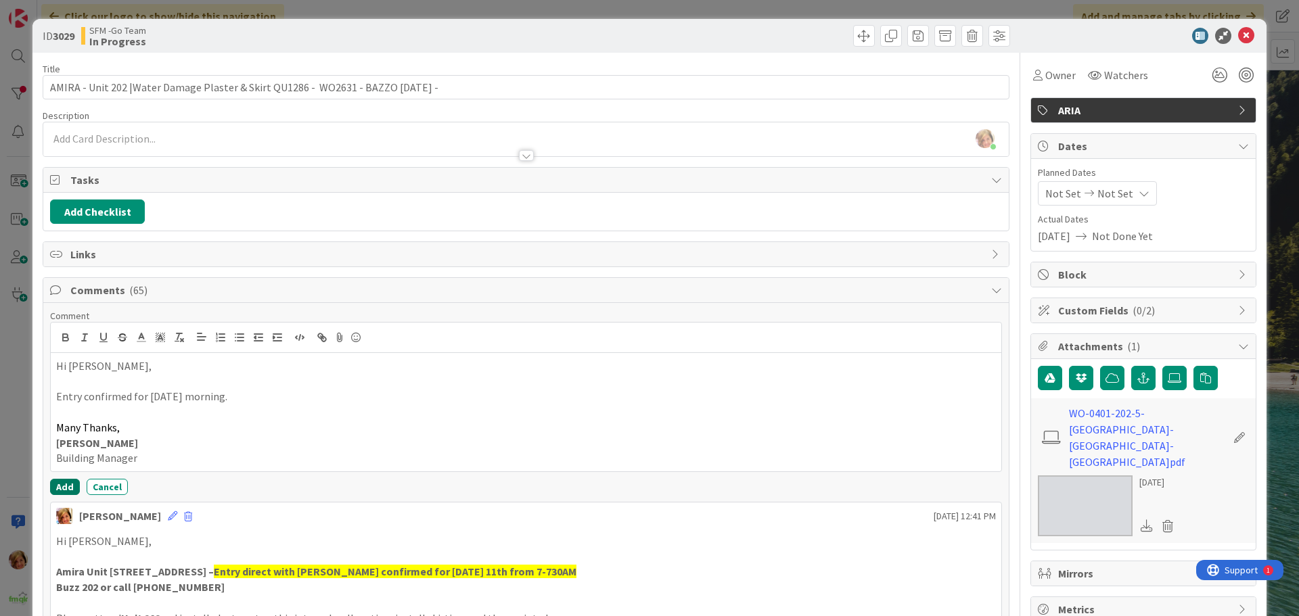
click at [61, 490] on button "Add" at bounding box center [65, 487] width 30 height 16
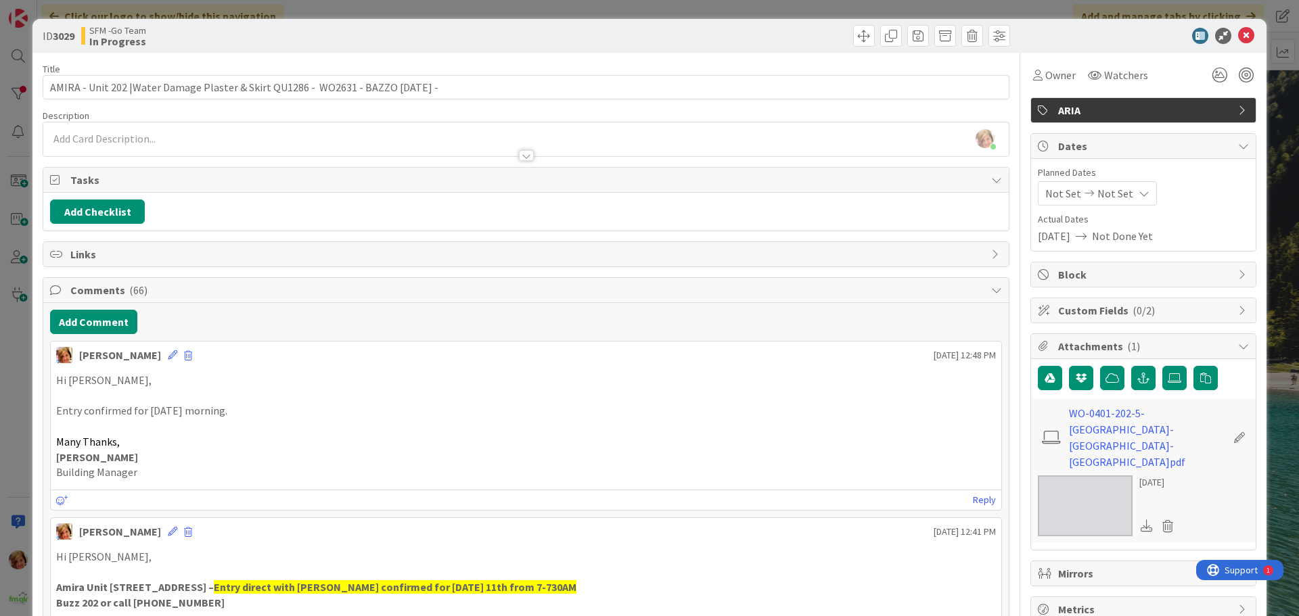
click at [589, 41] on div at bounding box center [770, 36] width 480 height 22
click at [1238, 33] on icon at bounding box center [1246, 36] width 16 height 16
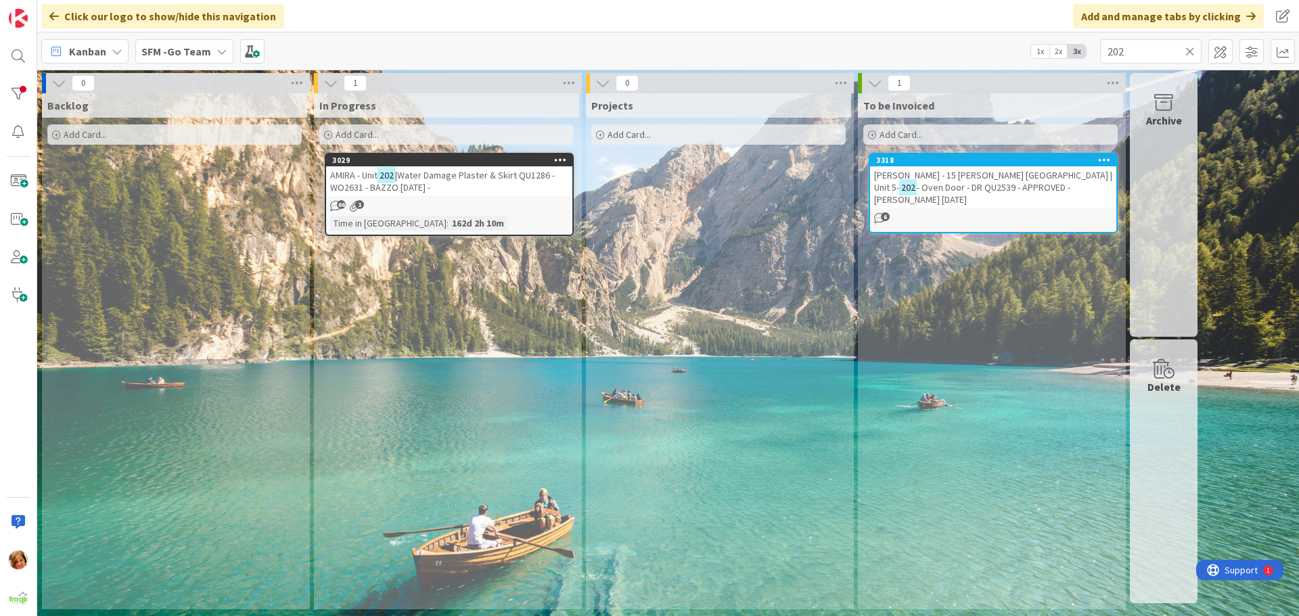
click at [1192, 49] on icon at bounding box center [1189, 51] width 9 height 12
